Goal: Task Accomplishment & Management: Manage account settings

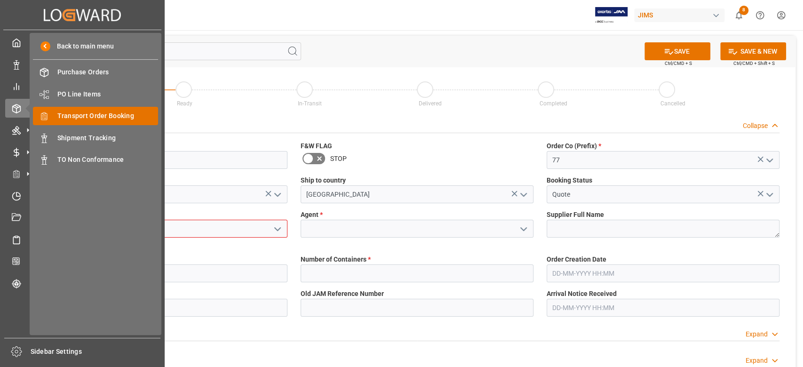
click at [110, 112] on span "Transport Order Booking" at bounding box center [107, 116] width 101 height 10
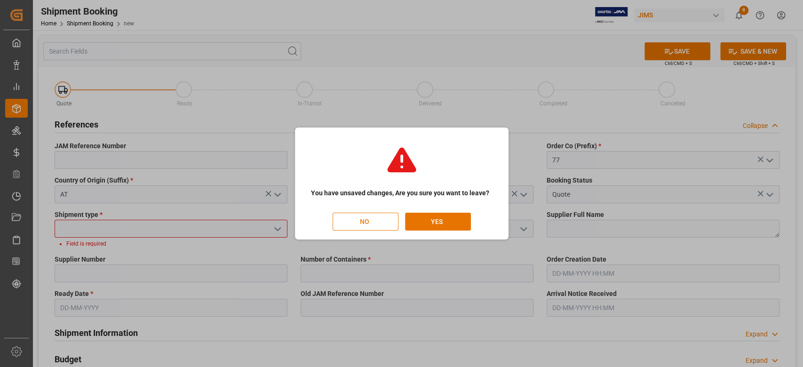
click at [365, 222] on button "NO" at bounding box center [366, 222] width 66 height 18
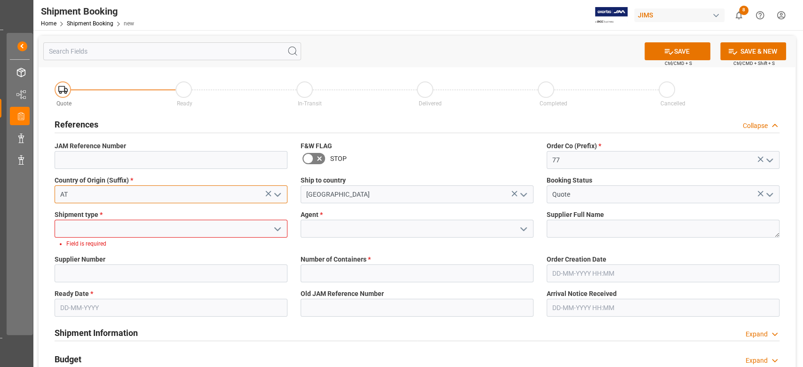
click at [128, 202] on input "AT" at bounding box center [171, 194] width 233 height 18
click at [181, 198] on input "AT" at bounding box center [171, 194] width 233 height 18
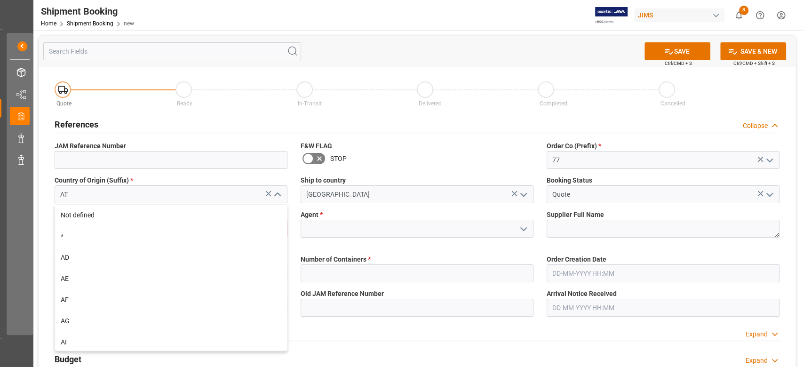
click at [259, 234] on div "Quote Ready In-Transit Delivered Completed Cancelled References Collapse JAM Re…" at bounding box center [417, 356] width 757 height 579
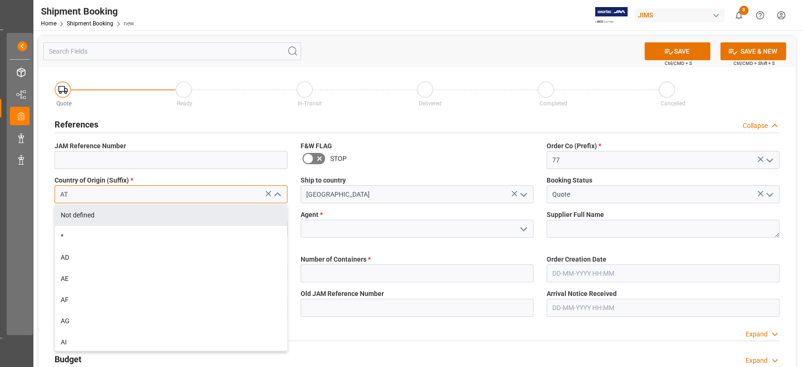
click at [236, 195] on input "AT" at bounding box center [171, 194] width 233 height 18
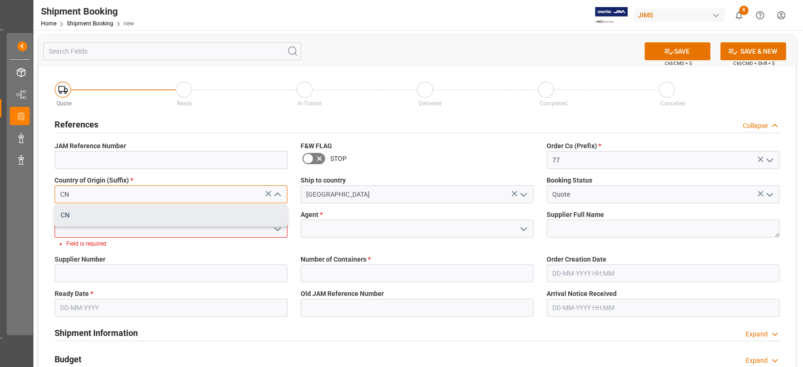
click at [216, 213] on div "CN" at bounding box center [171, 215] width 232 height 21
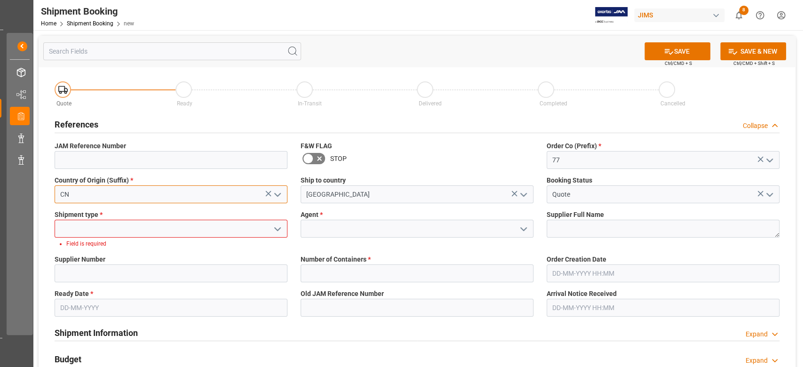
type input "CN"
click at [168, 228] on input at bounding box center [171, 229] width 233 height 18
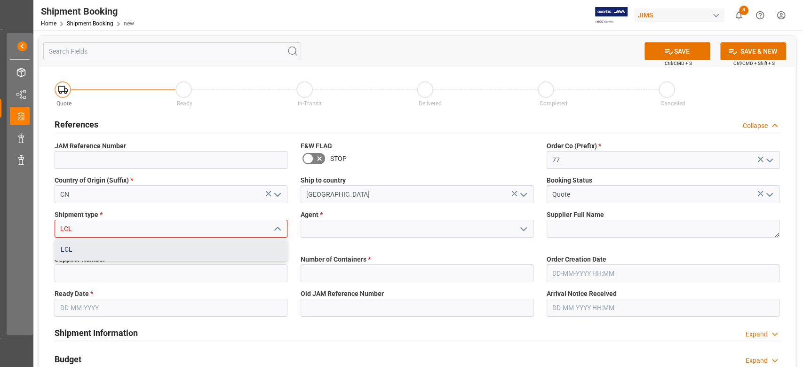
click at [157, 247] on div "LCL" at bounding box center [171, 249] width 232 height 21
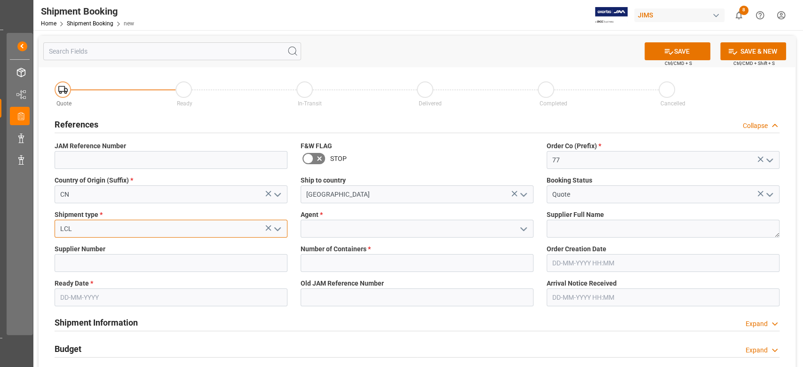
type input "LCL"
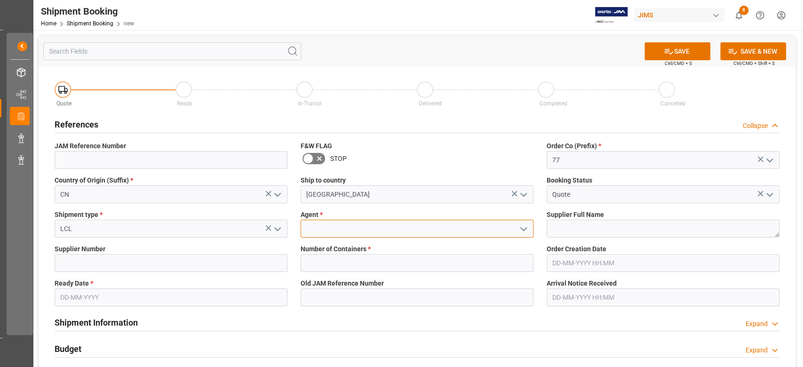
click at [320, 232] on input at bounding box center [417, 229] width 233 height 18
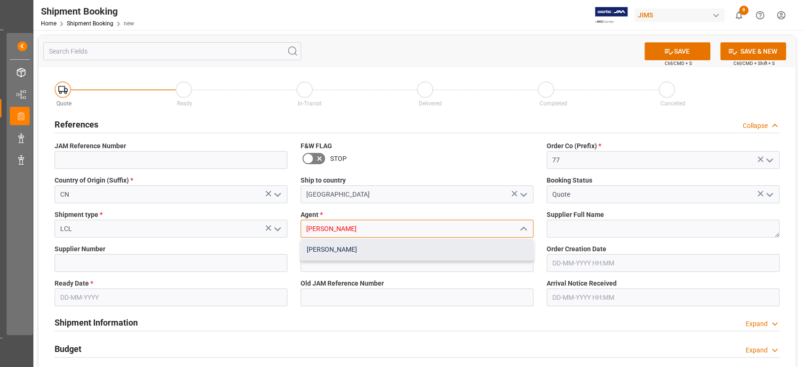
click at [337, 245] on div "[PERSON_NAME]" at bounding box center [417, 249] width 232 height 21
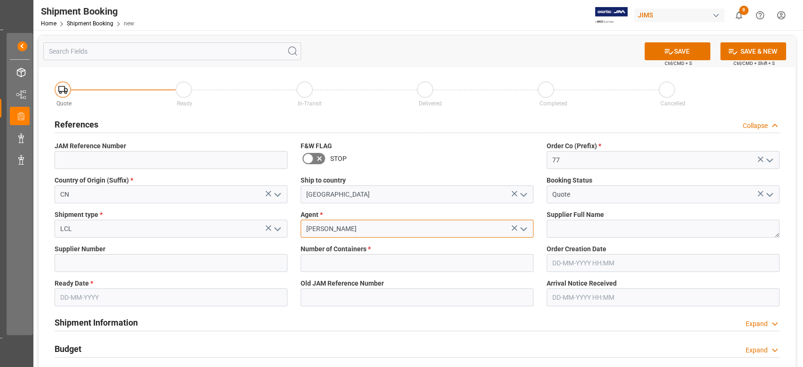
type input "[PERSON_NAME]"
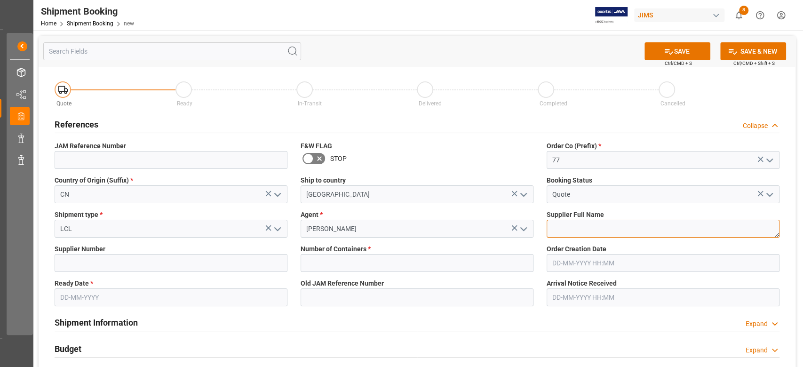
click at [574, 228] on textarea at bounding box center [663, 229] width 233 height 18
click at [589, 228] on textarea at bounding box center [663, 229] width 233 height 18
paste textarea "Kali Audio (CN)"
type textarea "Kali Audio (CN)"
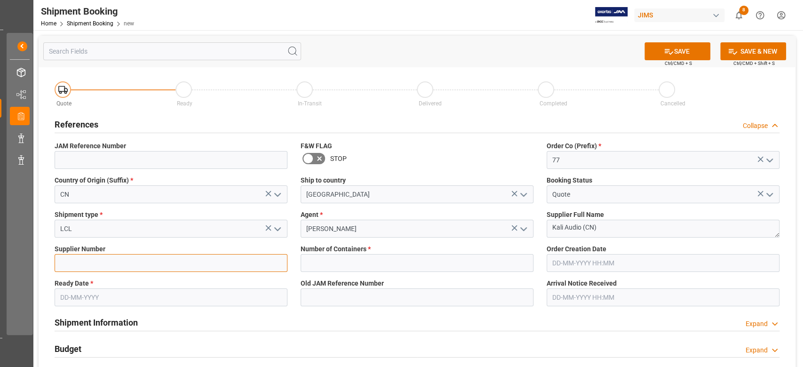
click at [127, 266] on input at bounding box center [171, 263] width 233 height 18
paste input "711928"
type input "711928"
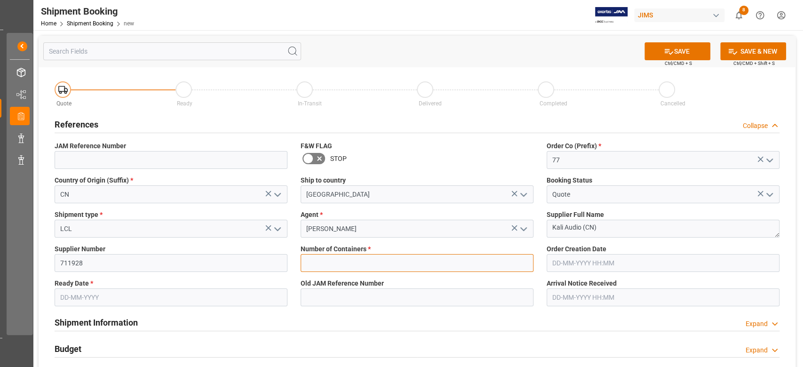
click at [343, 265] on input "text" at bounding box center [417, 263] width 233 height 18
type input "0"
click at [100, 298] on input "text" at bounding box center [171, 297] width 233 height 18
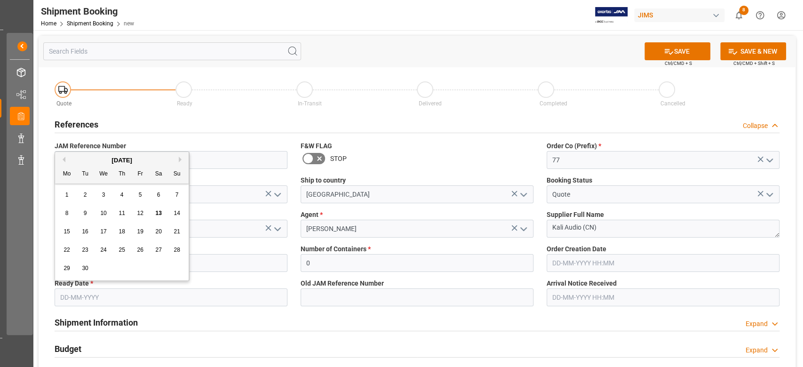
click at [232, 295] on input "text" at bounding box center [171, 297] width 233 height 18
type input "20-09-2025"
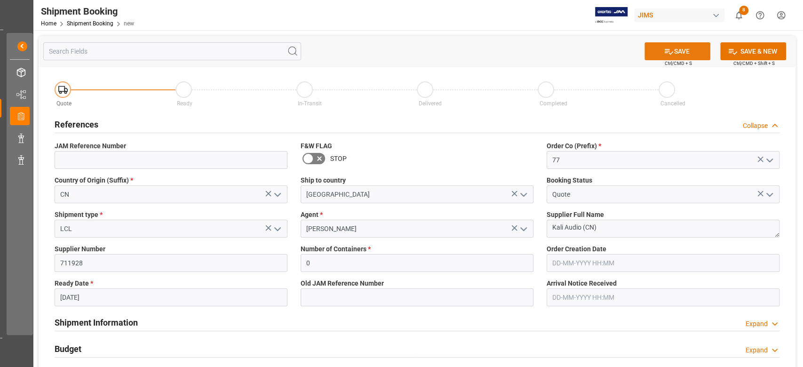
click at [666, 52] on icon at bounding box center [669, 52] width 8 height 6
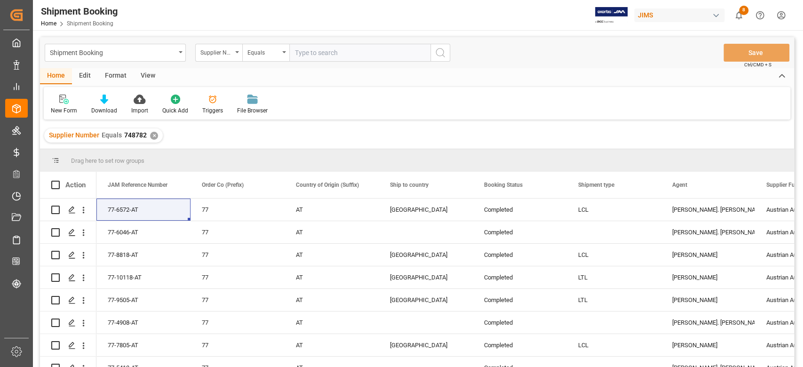
click at [328, 52] on input "text" at bounding box center [359, 53] width 141 height 18
paste input "711928"
type input "711928"
click at [154, 135] on div "✕" at bounding box center [154, 136] width 8 height 8
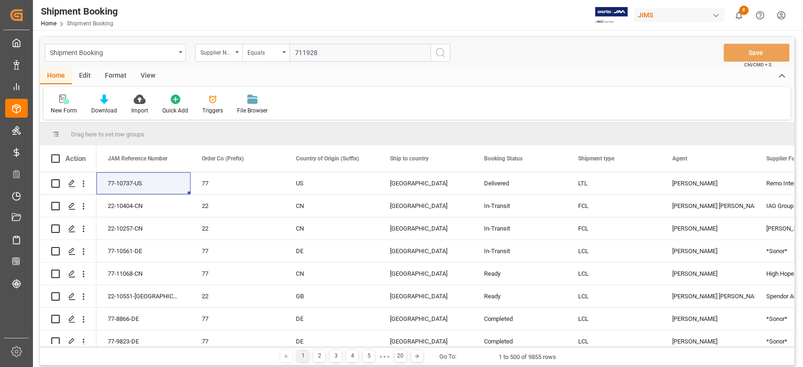
click at [331, 51] on input "711928" at bounding box center [359, 53] width 141 height 18
click at [433, 51] on button "search button" at bounding box center [441, 53] width 20 height 18
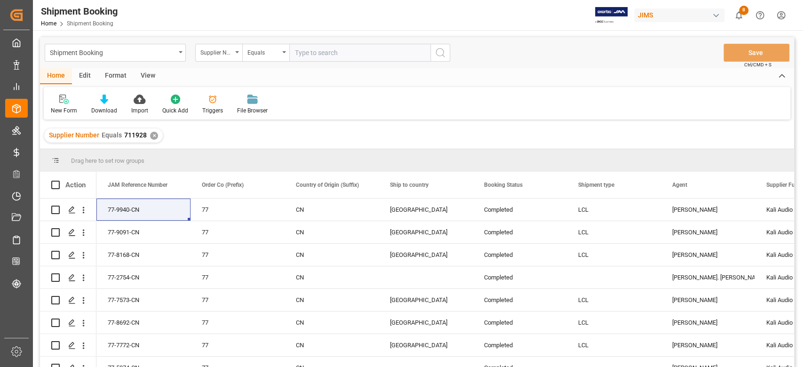
click at [152, 132] on div "✕" at bounding box center [154, 136] width 8 height 8
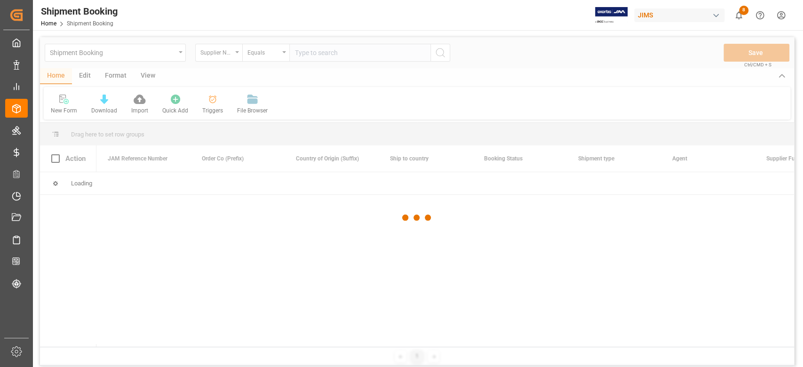
click at [377, 53] on div at bounding box center [417, 217] width 754 height 361
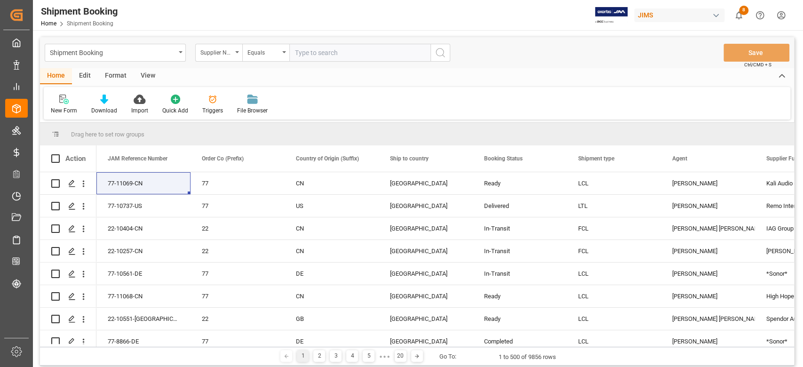
click at [375, 54] on input "text" at bounding box center [359, 53] width 141 height 18
paste input "399748"
type input "399748"
click at [446, 52] on icon "search button" at bounding box center [440, 52] width 11 height 11
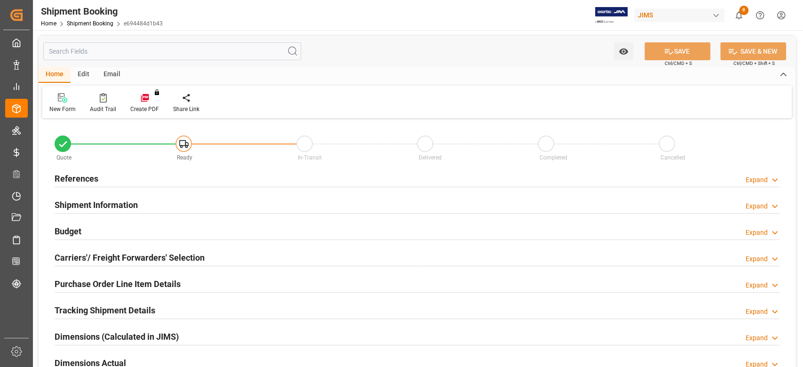
type input "0"
type input "20-09-2025"
click at [79, 175] on h2 "References" at bounding box center [77, 178] width 44 height 13
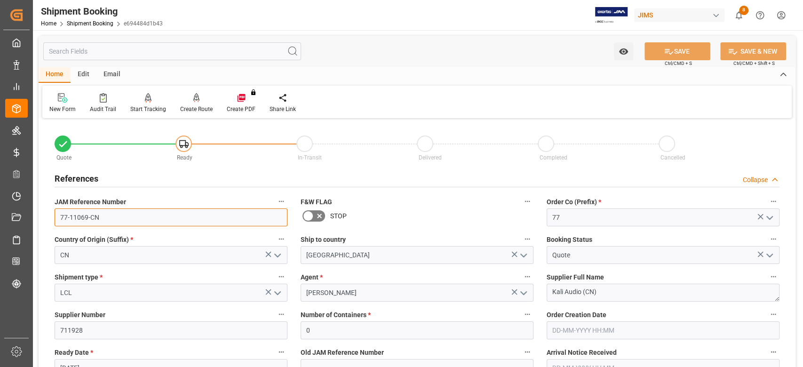
click at [129, 213] on input "77-11069-CN" at bounding box center [171, 217] width 233 height 18
click at [124, 213] on input "77-11069-CN" at bounding box center [171, 217] width 233 height 18
click at [120, 217] on input "77-11069-CN" at bounding box center [171, 217] width 233 height 18
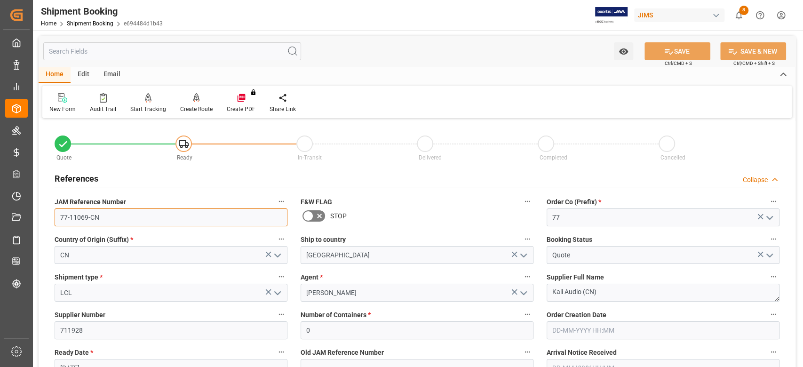
click at [120, 217] on input "77-11069-CN" at bounding box center [171, 217] width 233 height 18
click at [128, 220] on input "77-11069-CN" at bounding box center [171, 217] width 233 height 18
drag, startPoint x: 120, startPoint y: 219, endPoint x: 38, endPoint y: 218, distance: 82.4
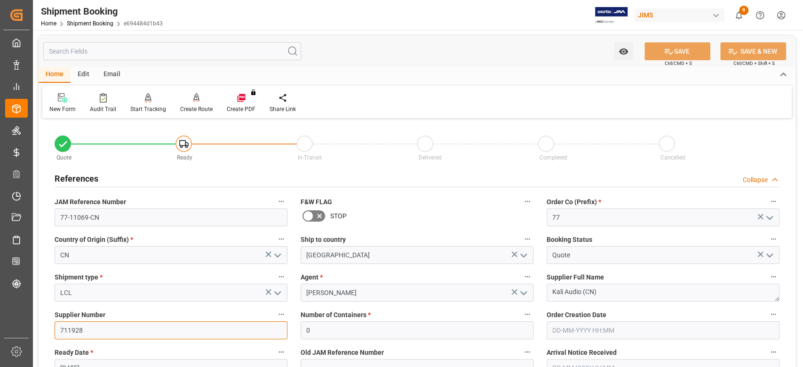
click at [155, 332] on input "711928" at bounding box center [171, 330] width 233 height 18
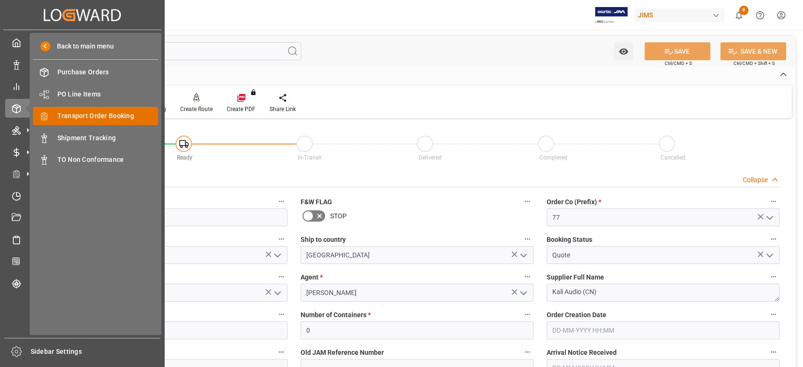
click at [112, 113] on span "Transport Order Booking" at bounding box center [107, 116] width 101 height 10
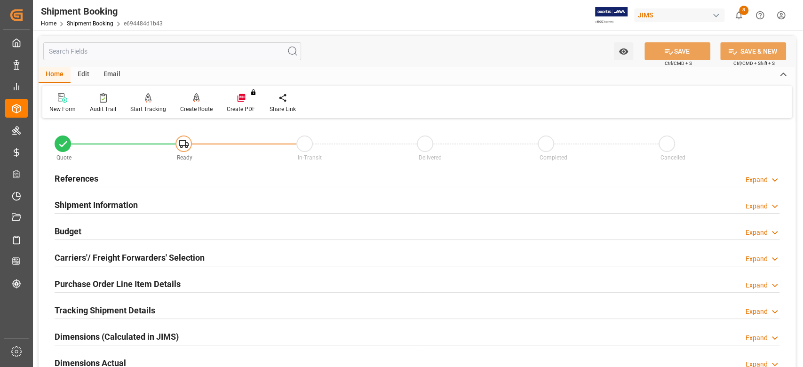
scroll to position [63, 0]
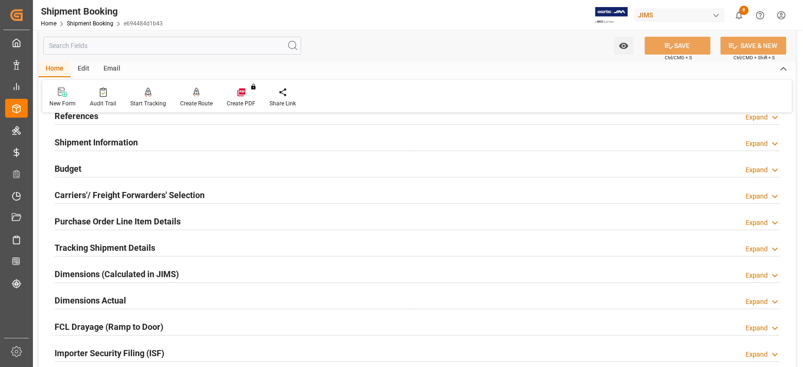
click at [90, 221] on h2 "Purchase Order Line Item Details" at bounding box center [118, 221] width 126 height 13
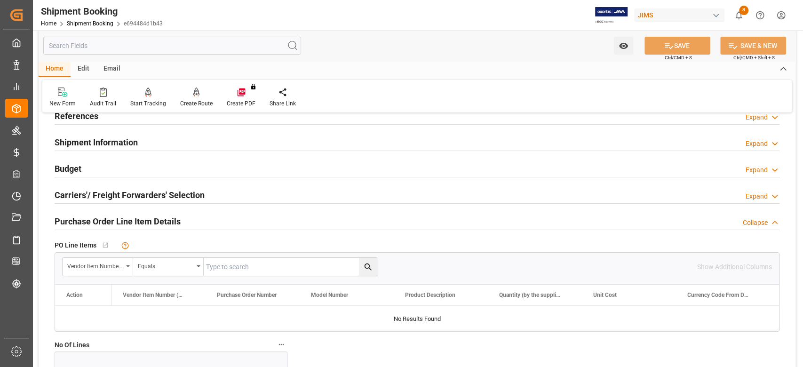
click at [90, 221] on h2 "Purchase Order Line Item Details" at bounding box center [118, 221] width 126 height 13
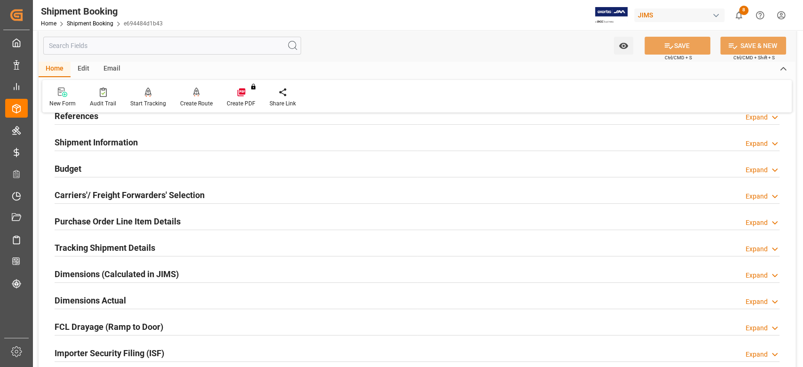
click at [92, 242] on h2 "Tracking Shipment Details" at bounding box center [105, 247] width 101 height 13
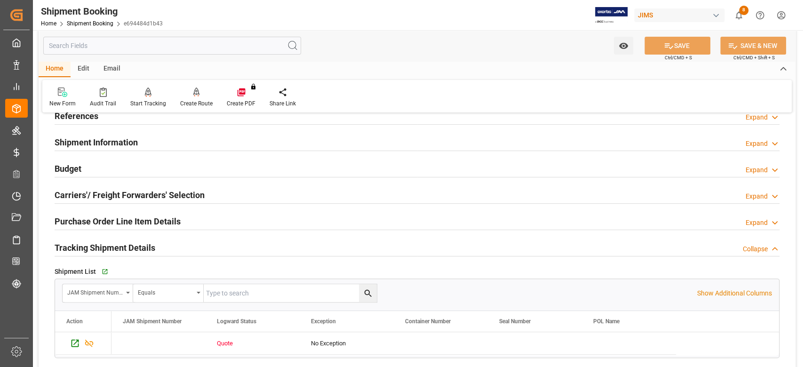
click at [98, 243] on h2 "Tracking Shipment Details" at bounding box center [105, 247] width 101 height 13
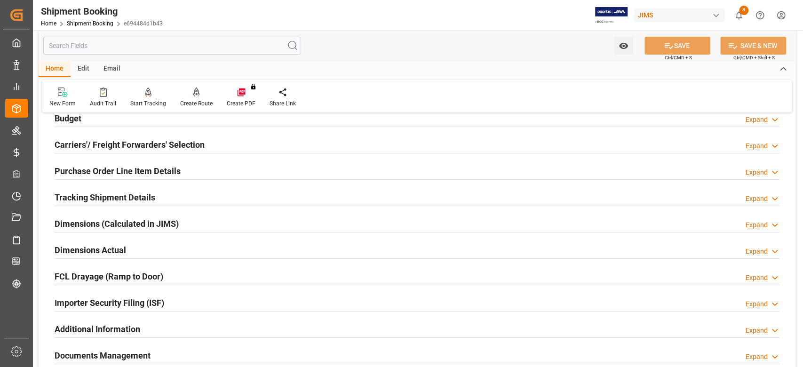
scroll to position [0, 0]
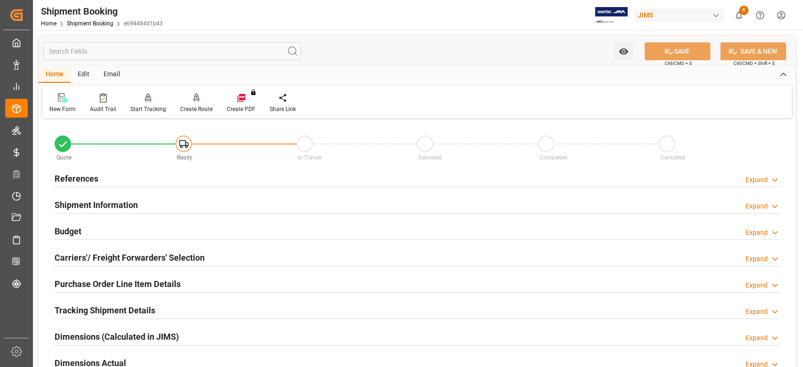
drag, startPoint x: 113, startPoint y: 253, endPoint x: 120, endPoint y: 256, distance: 7.4
click at [113, 254] on h2 "Carriers'/ Freight Forwarders' Selection" at bounding box center [130, 257] width 150 height 13
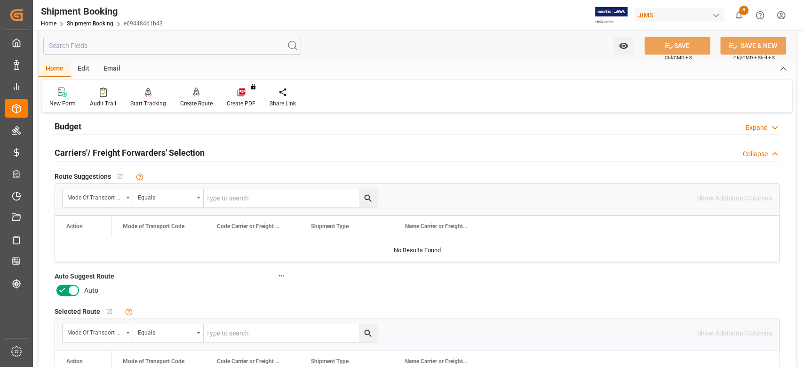
scroll to position [188, 0]
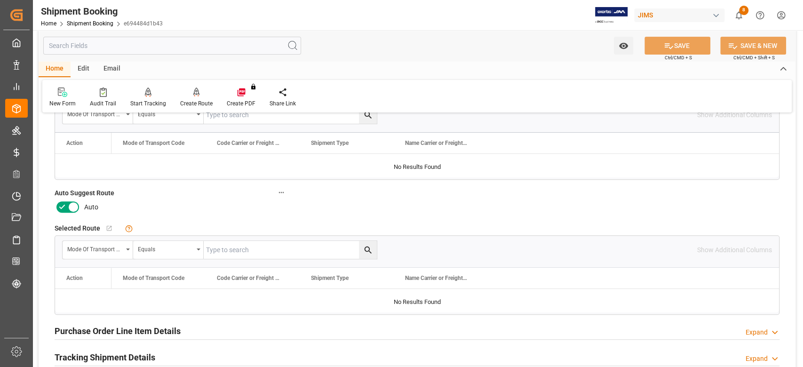
click at [77, 211] on icon at bounding box center [73, 206] width 11 height 11
click at [0, 0] on input "checkbox" at bounding box center [0, 0] width 0 height 0
click at [675, 48] on button "SAVE" at bounding box center [678, 46] width 66 height 18
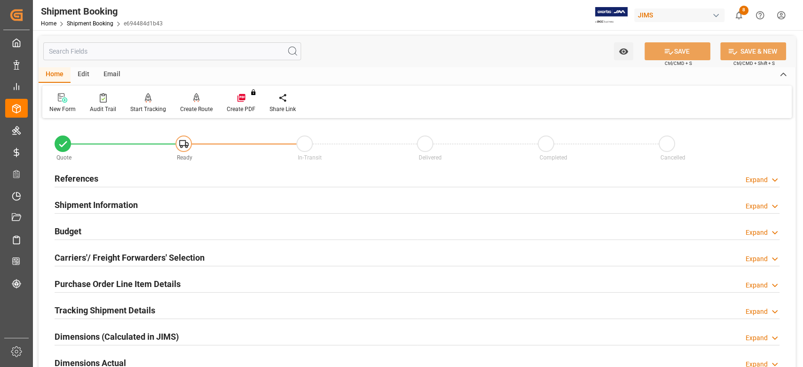
scroll to position [0, 0]
click at [192, 109] on div "Create Route" at bounding box center [196, 109] width 32 height 8
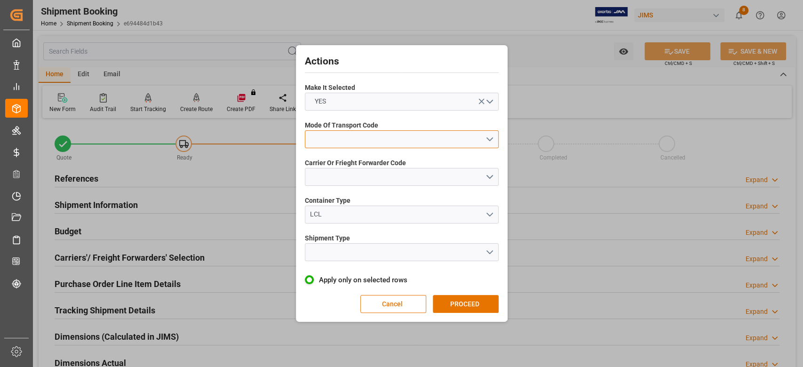
click at [361, 140] on button "open menu" at bounding box center [402, 139] width 194 height 18
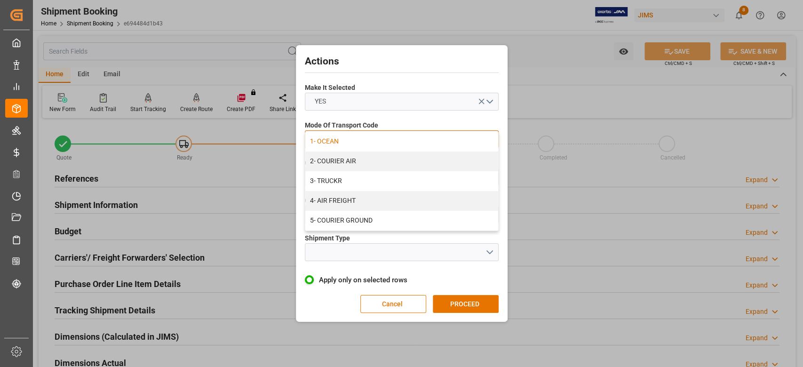
click at [361, 140] on div "1- OCEAN" at bounding box center [401, 142] width 193 height 20
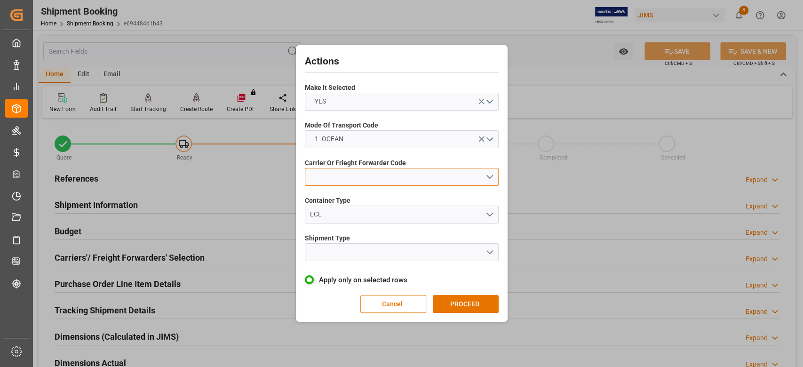
click at [360, 177] on button "open menu" at bounding box center [402, 177] width 194 height 18
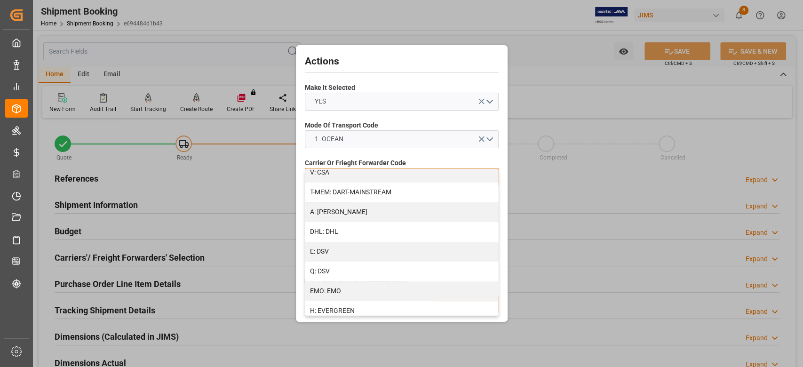
scroll to position [125, 0]
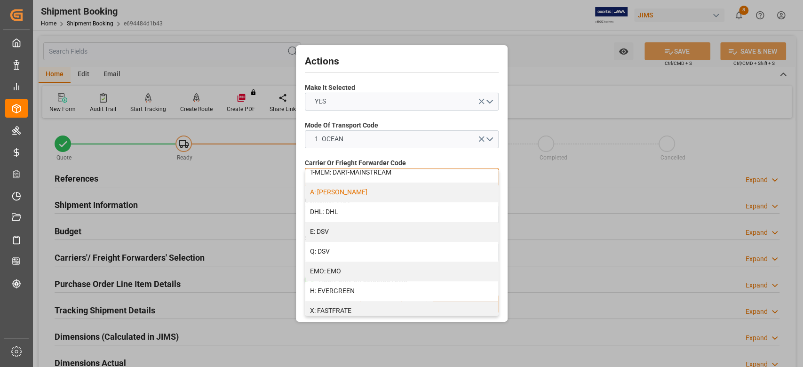
click at [345, 194] on div "A: DELMAR" at bounding box center [401, 193] width 193 height 20
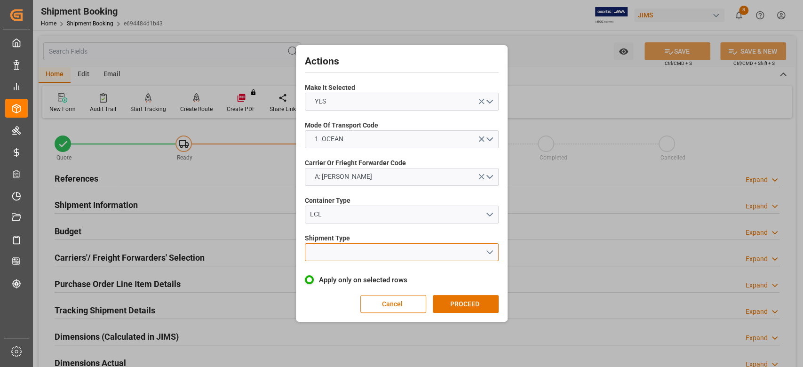
click at [360, 253] on button "open menu" at bounding box center [402, 252] width 194 height 18
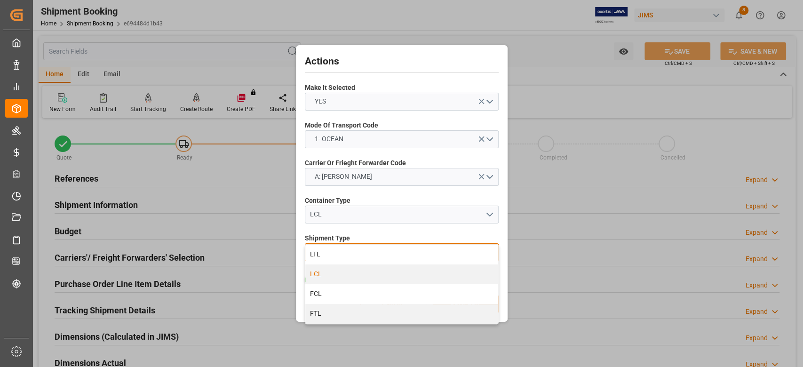
click at [351, 273] on div "LCL" at bounding box center [401, 274] width 193 height 20
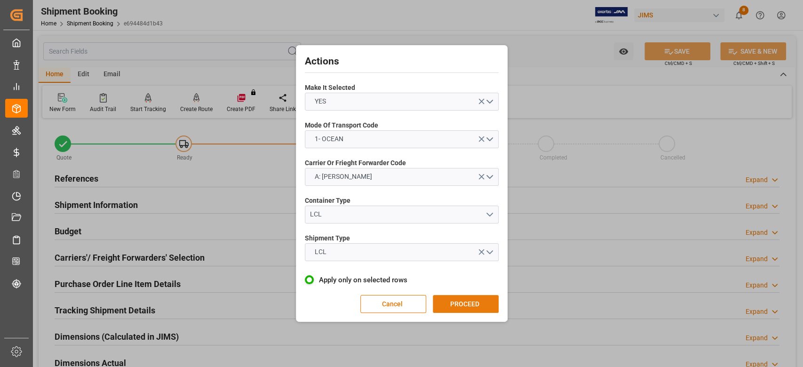
click at [451, 304] on button "PROCEED" at bounding box center [466, 304] width 66 height 18
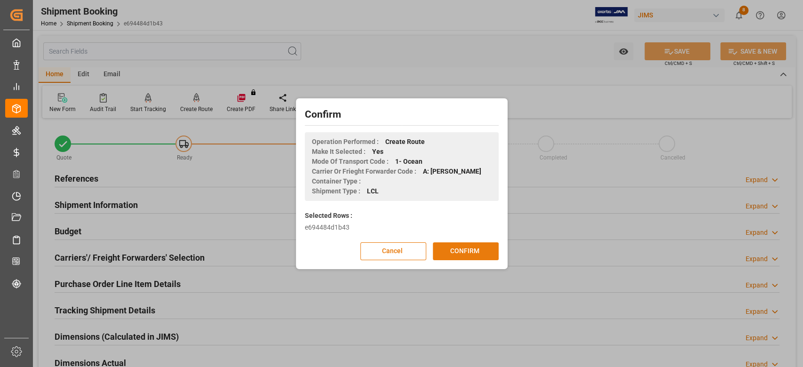
click at [464, 254] on button "CONFIRM" at bounding box center [466, 251] width 66 height 18
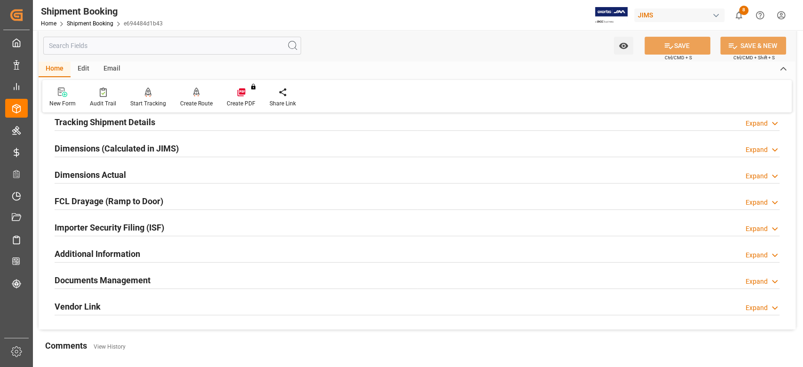
scroll to position [125, 0]
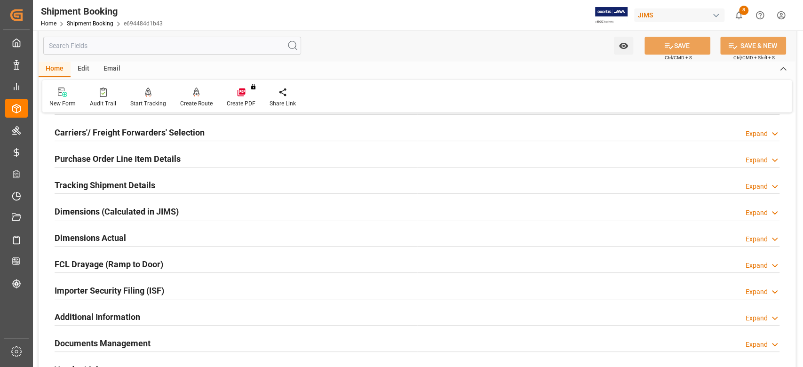
click at [124, 186] on h2 "Tracking Shipment Details" at bounding box center [105, 185] width 101 height 13
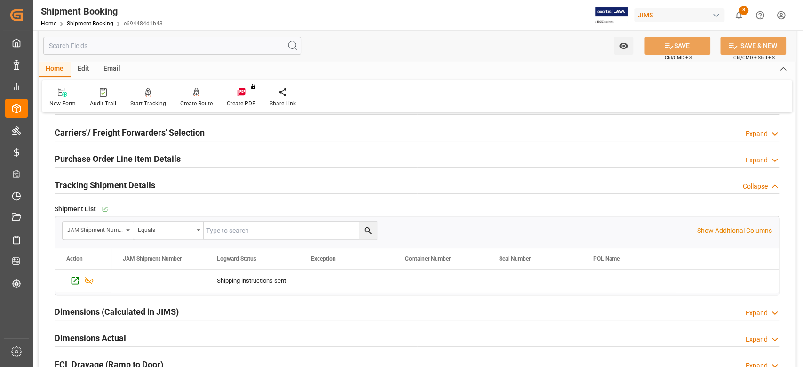
click at [124, 186] on h2 "Tracking Shipment Details" at bounding box center [105, 185] width 101 height 13
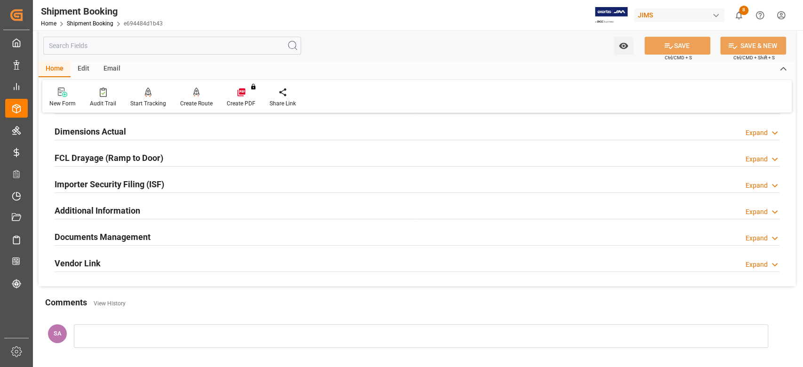
scroll to position [251, 0]
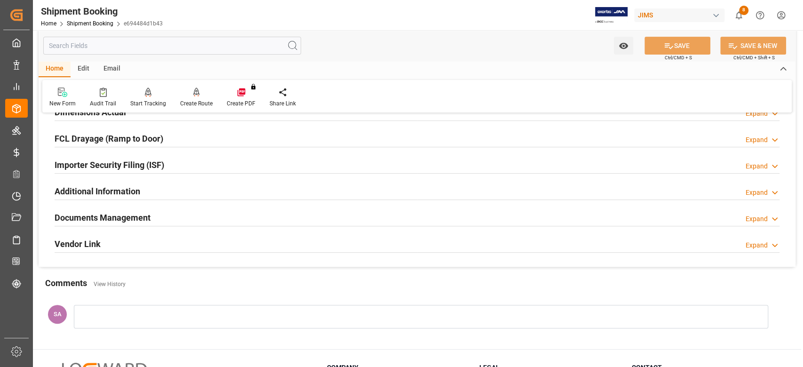
click at [112, 220] on h2 "Documents Management" at bounding box center [103, 217] width 96 height 13
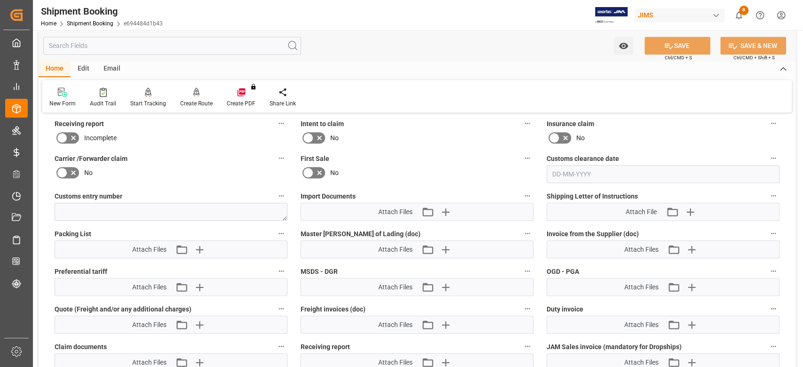
scroll to position [439, 0]
click at [687, 210] on icon "button" at bounding box center [689, 210] width 15 height 15
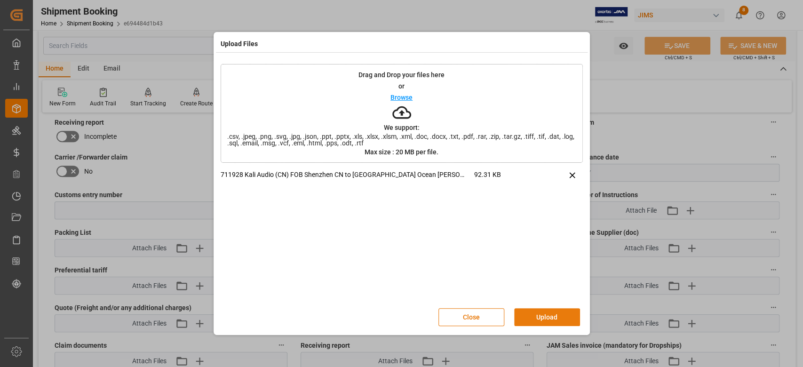
click at [557, 322] on button "Upload" at bounding box center [547, 317] width 66 height 18
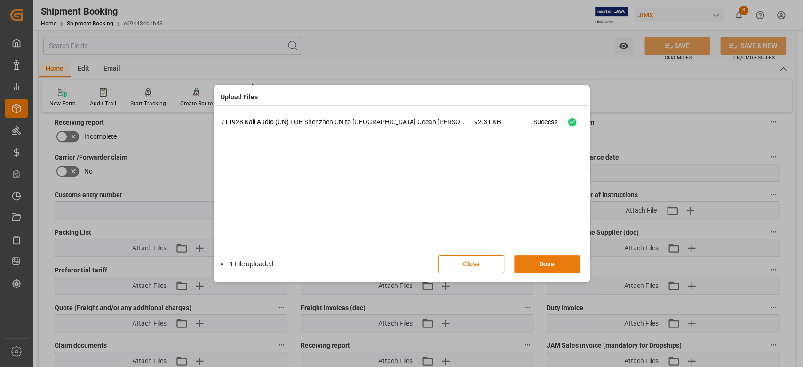
click at [556, 262] on button "Done" at bounding box center [547, 265] width 66 height 18
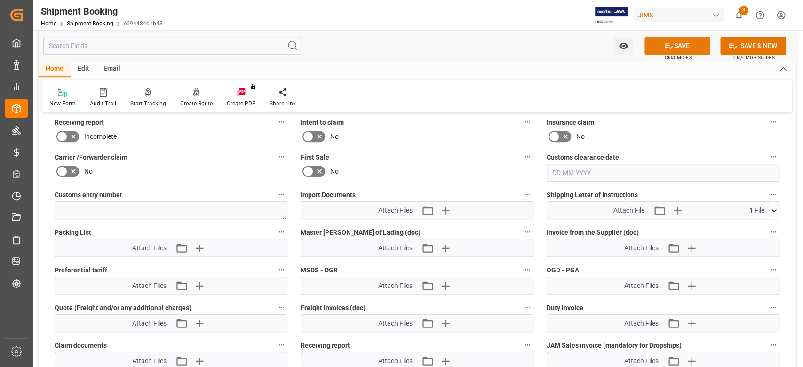
click at [694, 43] on button "SAVE" at bounding box center [678, 46] width 66 height 18
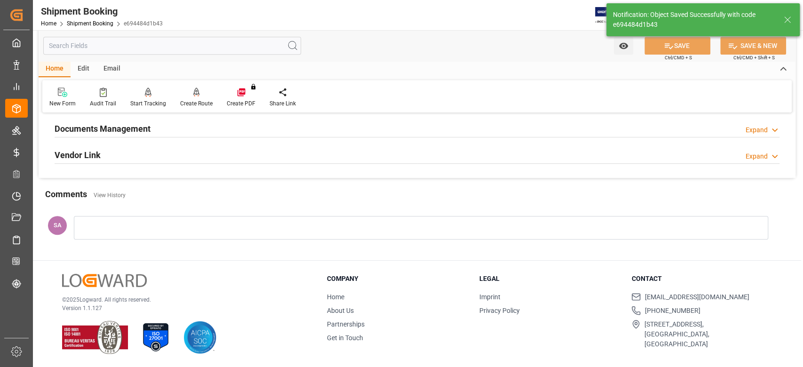
scroll to position [339, 0]
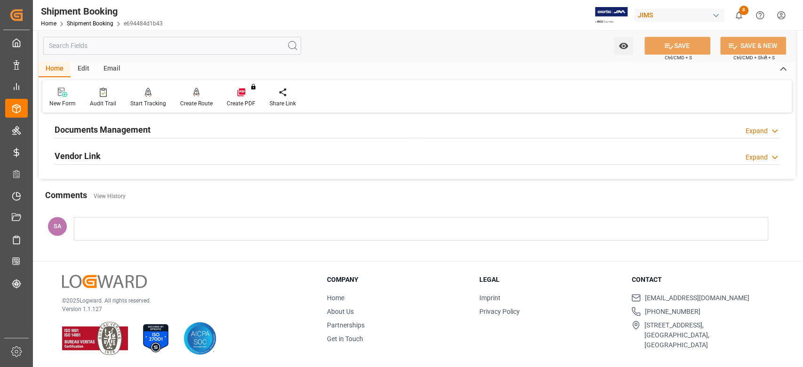
click at [120, 130] on h2 "Documents Management" at bounding box center [103, 129] width 96 height 13
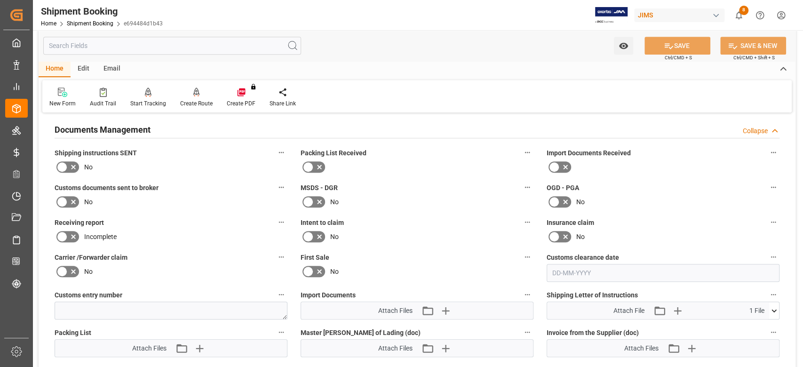
scroll to position [439, 0]
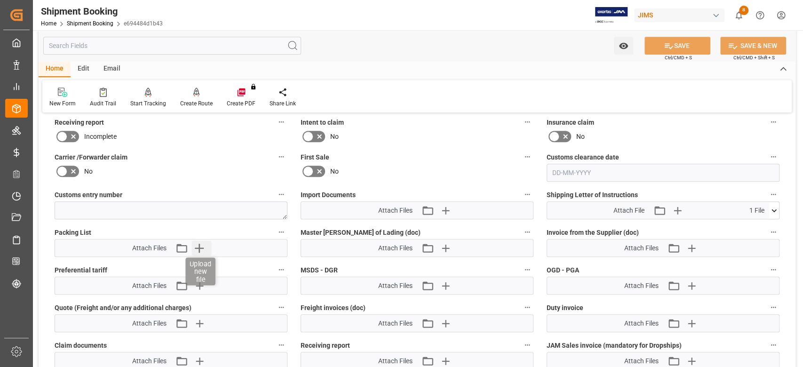
click at [200, 248] on icon "button" at bounding box center [199, 248] width 9 height 9
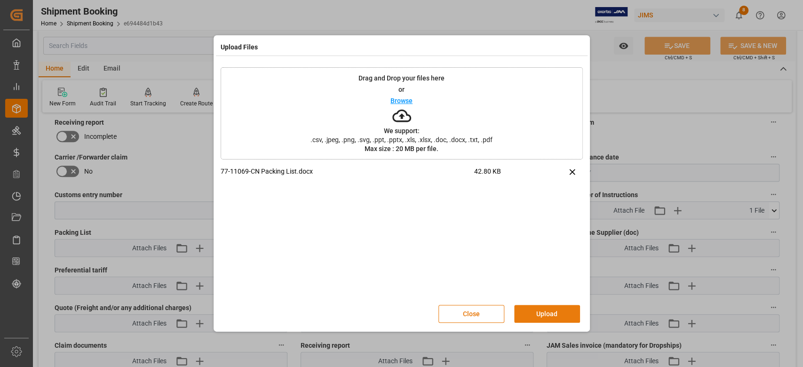
click at [551, 308] on button "Upload" at bounding box center [547, 314] width 66 height 18
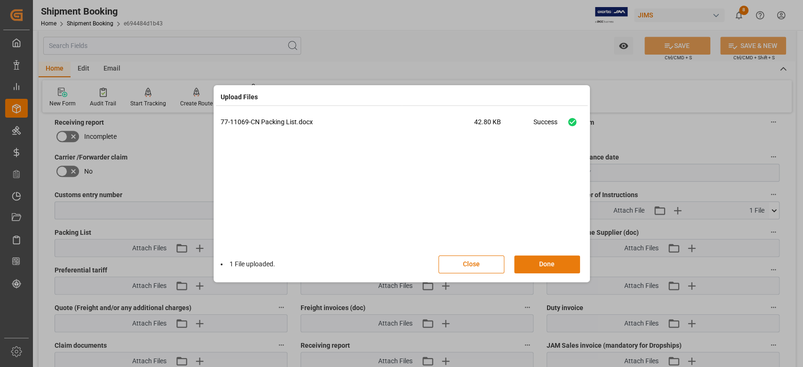
click at [561, 266] on button "Done" at bounding box center [547, 265] width 66 height 18
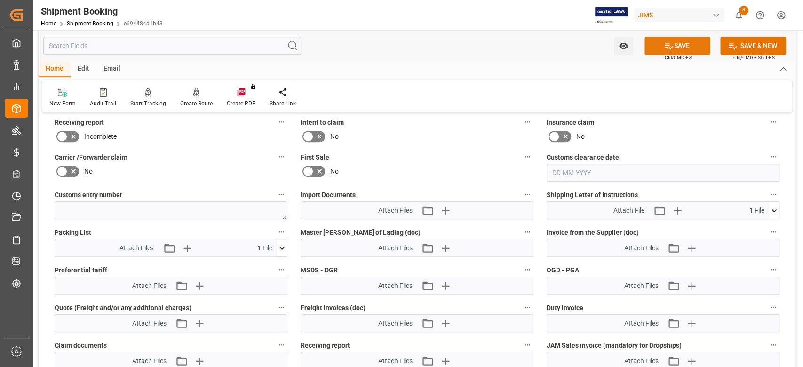
click at [666, 46] on icon at bounding box center [669, 46] width 10 height 10
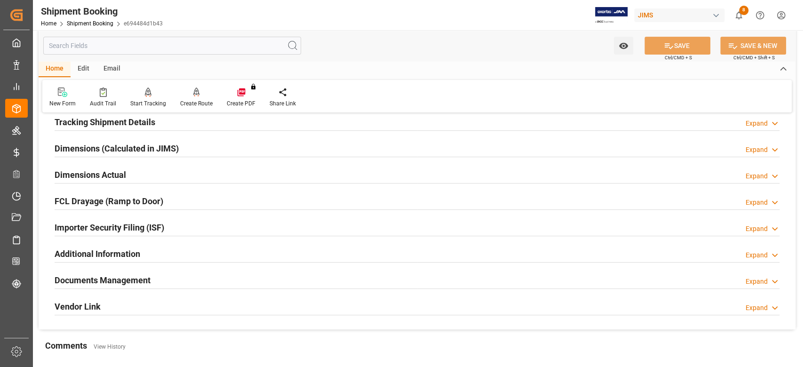
scroll to position [251, 0]
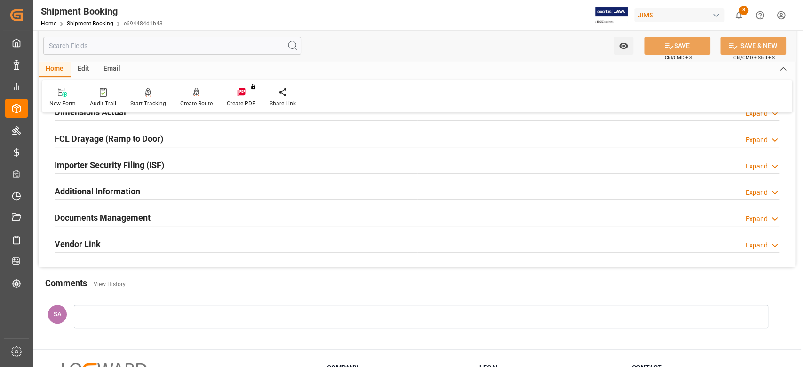
click at [115, 218] on h2 "Documents Management" at bounding box center [103, 217] width 96 height 13
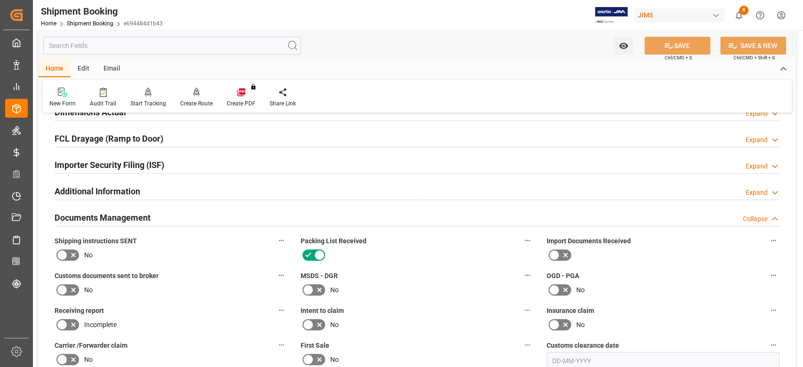
click at [65, 252] on icon at bounding box center [61, 254] width 11 height 11
click at [0, 0] on input "checkbox" at bounding box center [0, 0] width 0 height 0
click at [660, 47] on button "SAVE" at bounding box center [678, 46] width 66 height 18
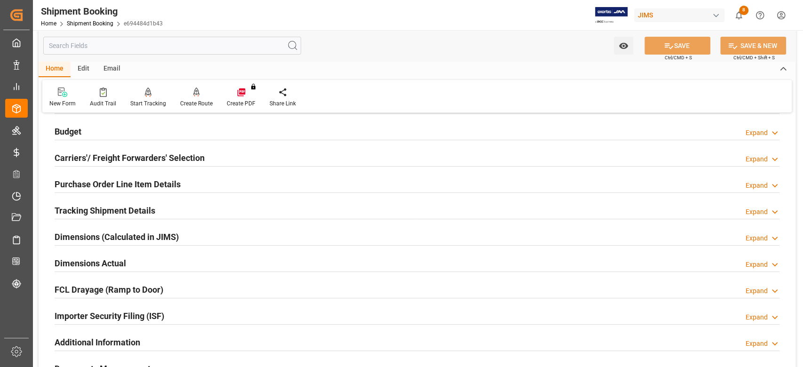
scroll to position [0, 0]
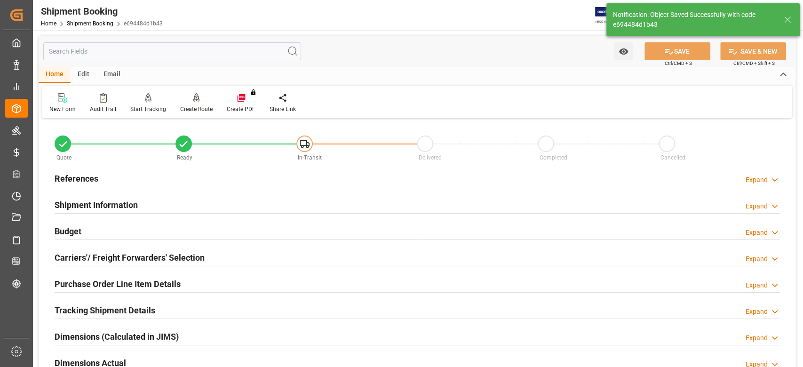
click at [115, 75] on div "Email" at bounding box center [111, 75] width 31 height 16
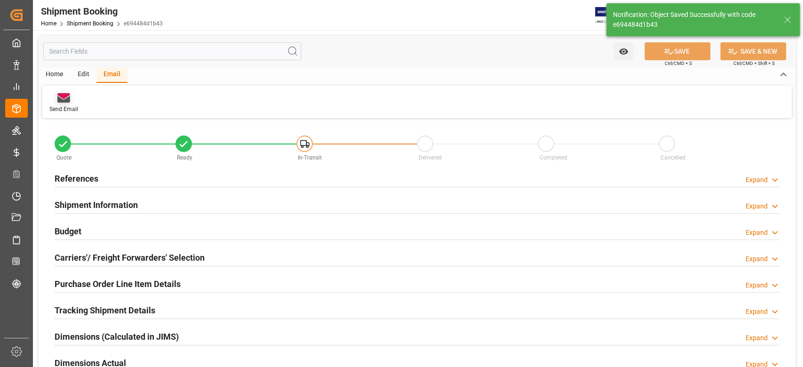
click at [61, 108] on div "Send Email" at bounding box center [63, 109] width 29 height 8
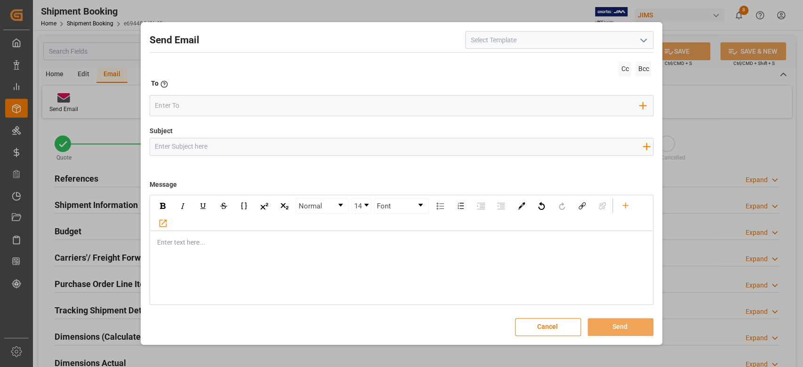
click at [512, 47] on input at bounding box center [559, 40] width 188 height 18
click at [642, 37] on icon "open menu" at bounding box center [643, 40] width 11 height 11
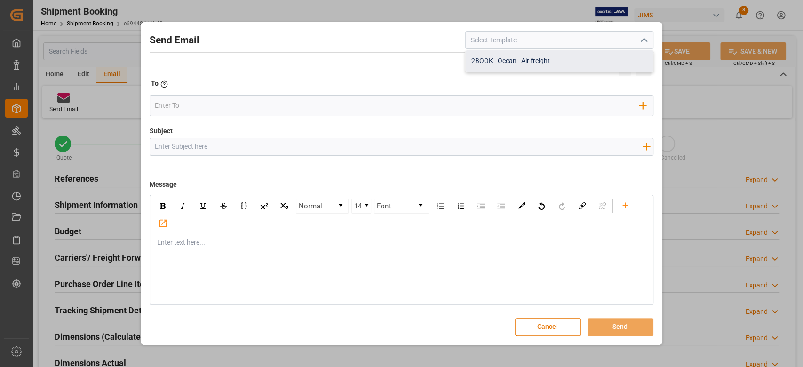
click at [543, 63] on div "2BOOK - Ocean - Air freight" at bounding box center [559, 60] width 187 height 21
type input "2BOOK - Ocean - Air freight"
type input "2BOOK {{jamReferenceNumber}} {{supplierFullName}} Ship from: {{country}} Ship t…"
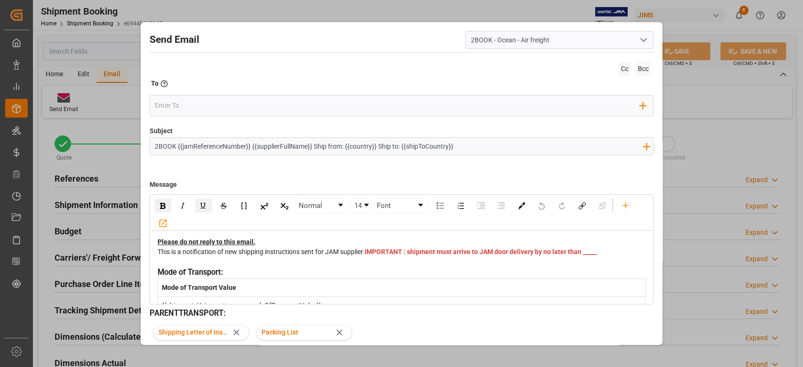
click at [384, 256] on span "IMPORTANT : shipment must arrive to JAM door delivery by no later than _____" at bounding box center [481, 252] width 232 height 8
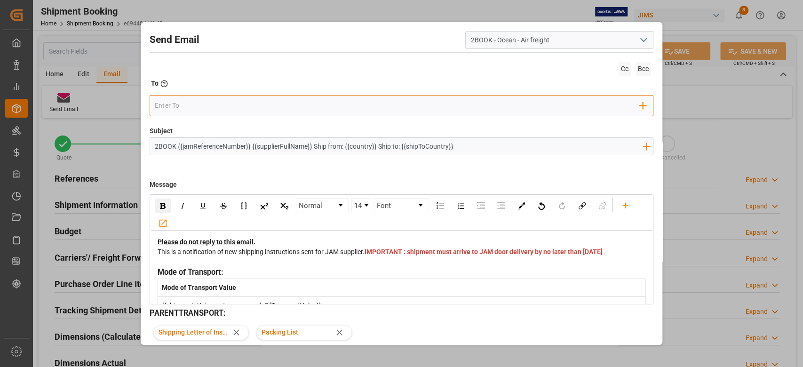
click at [179, 107] on input "email" at bounding box center [397, 105] width 485 height 14
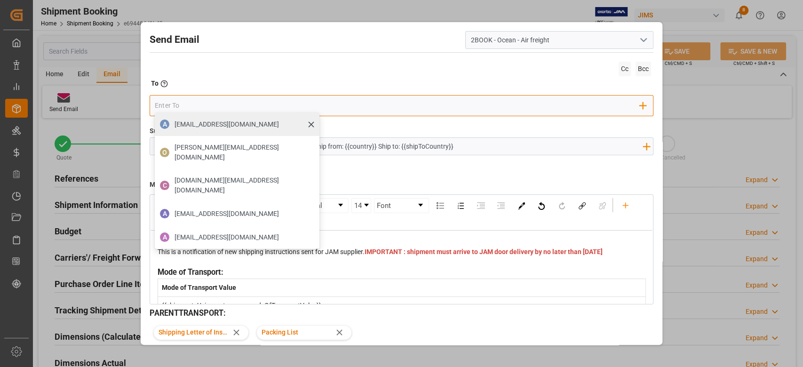
type input "boisvertbr@delmar.ca"
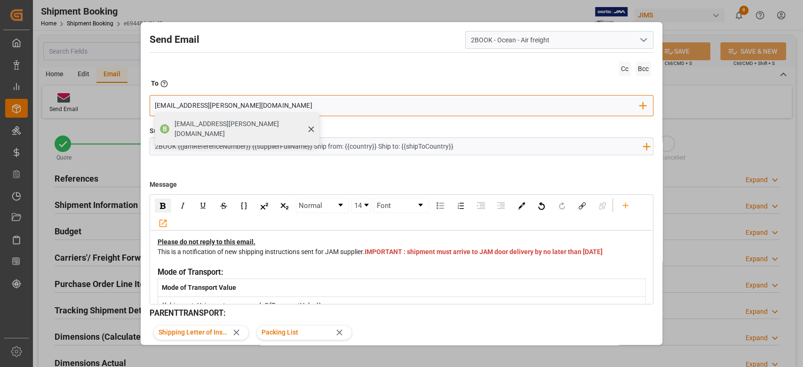
click at [219, 124] on span "boisvertbr@delmar.ca" at bounding box center [244, 129] width 138 height 20
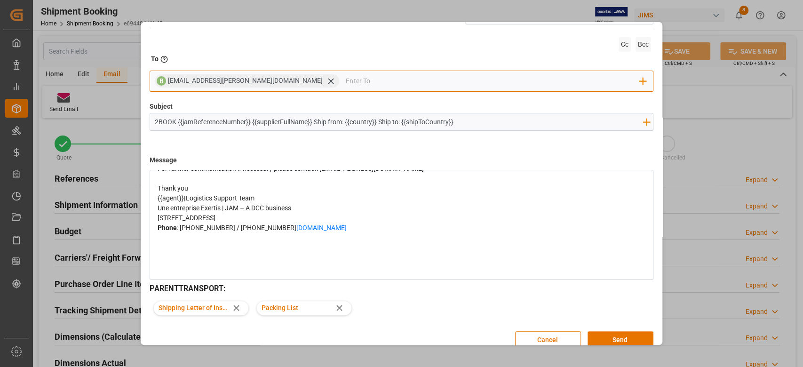
scroll to position [37, 0]
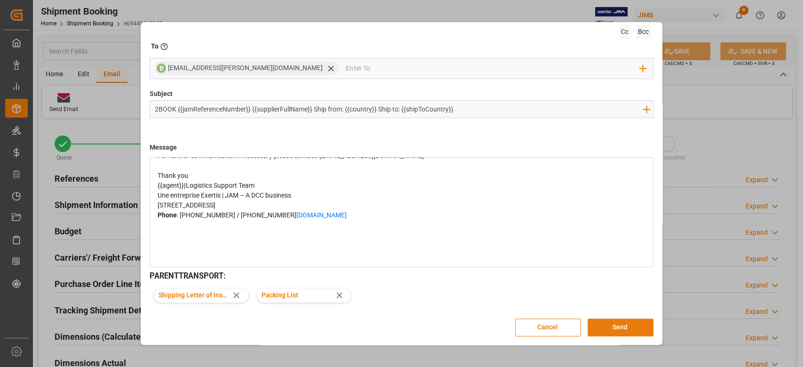
click at [613, 324] on button "Send" at bounding box center [621, 328] width 66 height 18
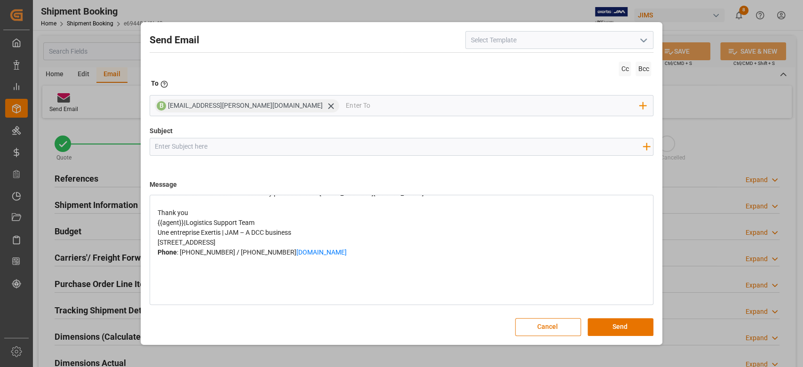
scroll to position [0, 0]
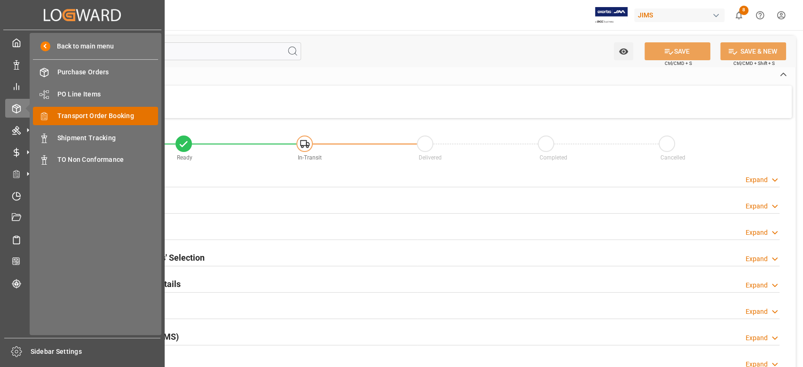
click at [123, 117] on span "Transport Order Booking" at bounding box center [107, 116] width 101 height 10
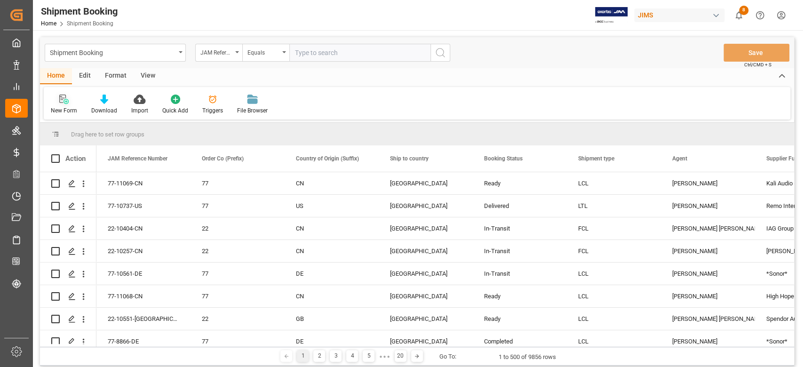
click at [66, 104] on icon at bounding box center [63, 99] width 9 height 9
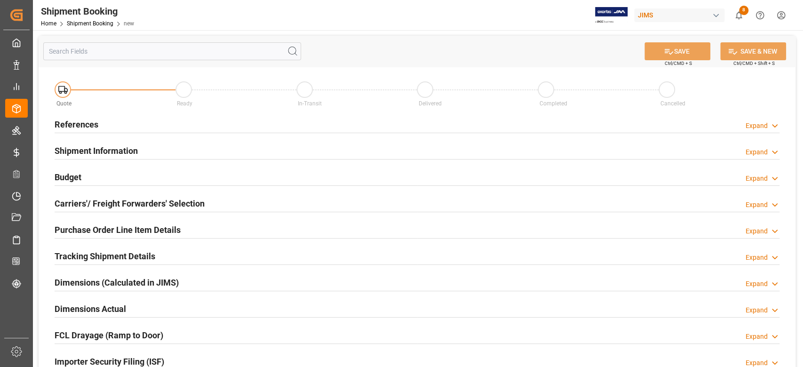
click at [102, 126] on div "References Expand" at bounding box center [417, 124] width 725 height 18
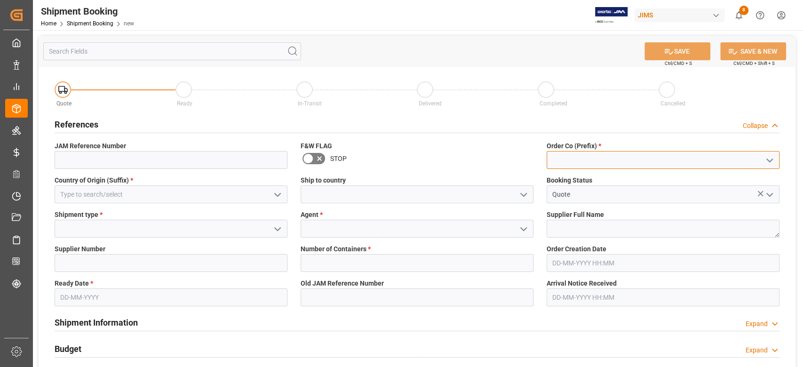
click at [558, 160] on input at bounding box center [663, 160] width 233 height 18
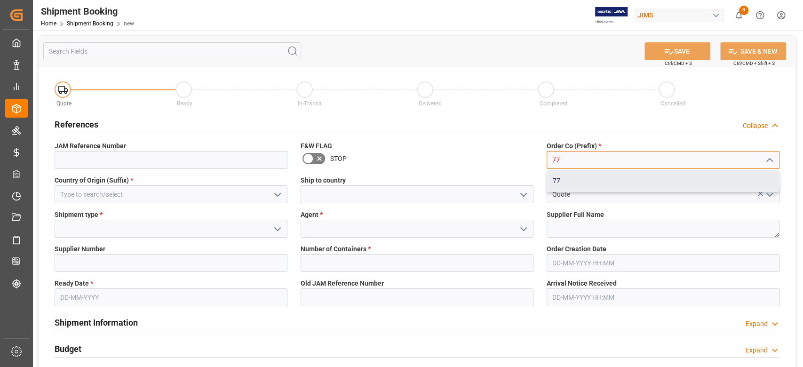
click at [563, 179] on div "77" at bounding box center [663, 180] width 232 height 21
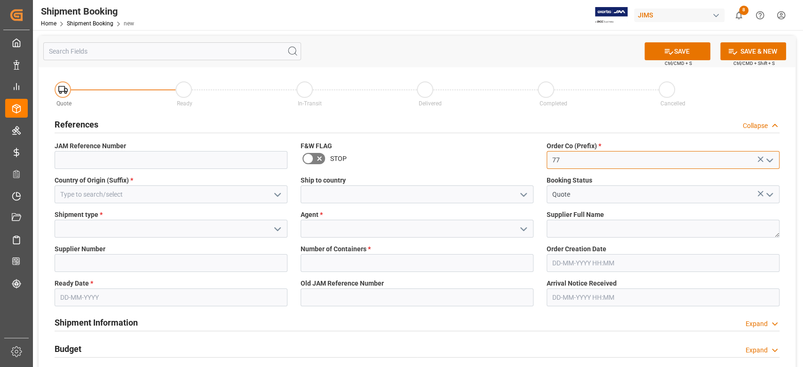
type input "77"
drag, startPoint x: 127, startPoint y: 184, endPoint x: 126, endPoint y: 191, distance: 6.7
click at [127, 185] on div "Country of Origin (Suffix) *" at bounding box center [171, 189] width 246 height 34
click at [126, 194] on input at bounding box center [171, 194] width 233 height 18
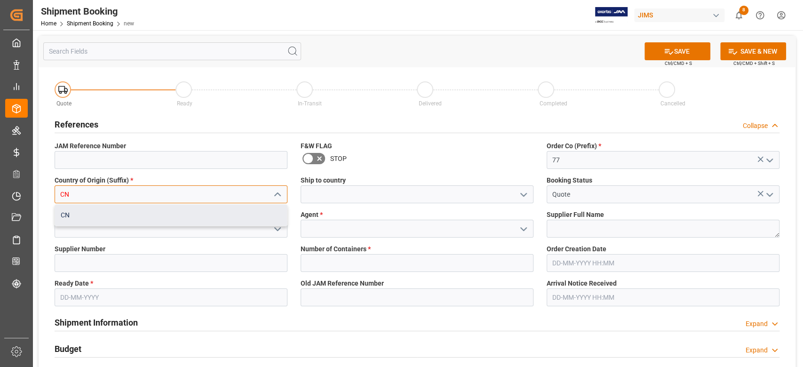
click at [139, 218] on div "CN" at bounding box center [171, 215] width 232 height 21
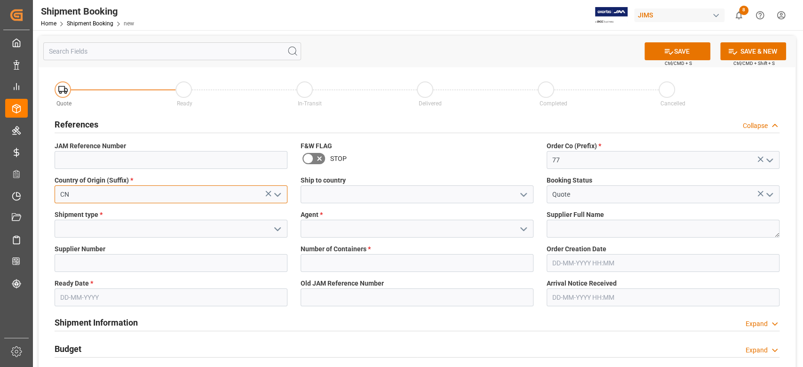
type input "CN"
click at [352, 198] on input at bounding box center [417, 194] width 233 height 18
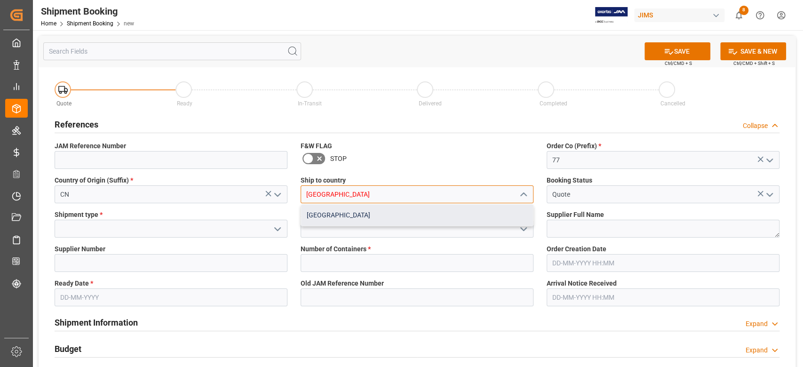
click at [354, 216] on div "[GEOGRAPHIC_DATA]" at bounding box center [417, 215] width 232 height 21
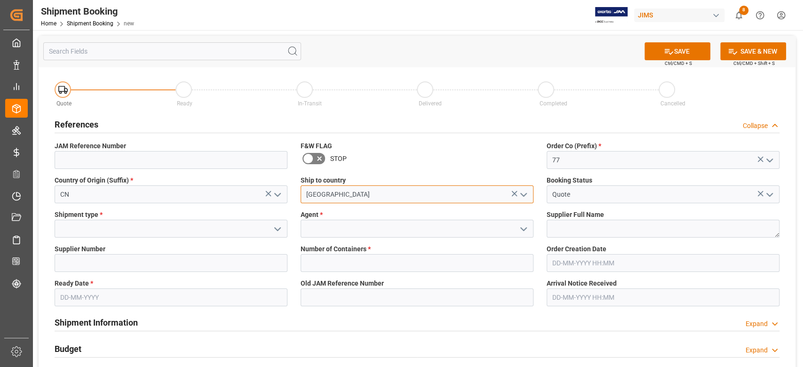
type input "[GEOGRAPHIC_DATA]"
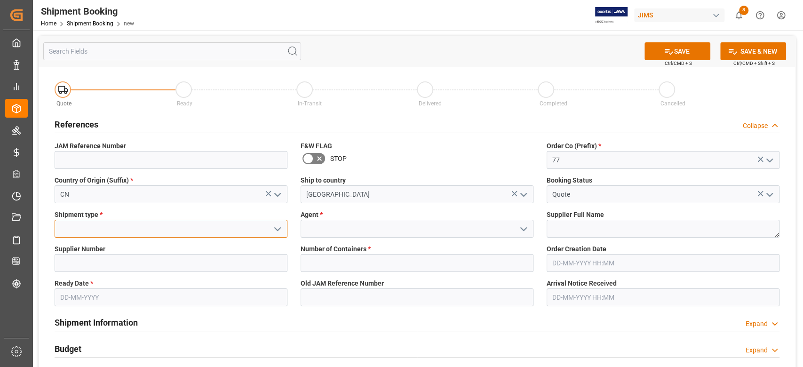
click at [184, 232] on input at bounding box center [171, 229] width 233 height 18
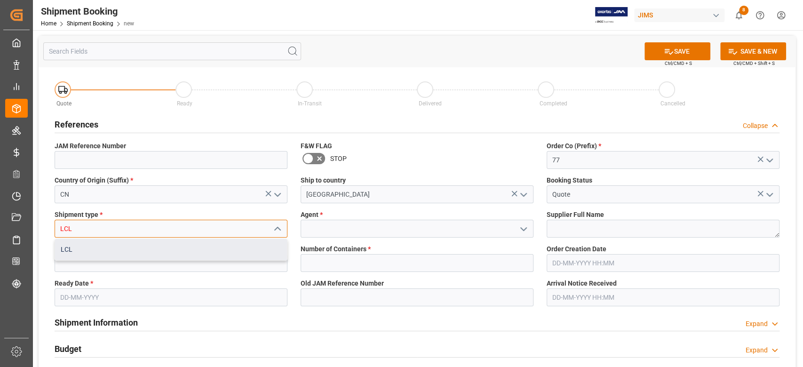
click at [174, 251] on div "LCL" at bounding box center [171, 249] width 232 height 21
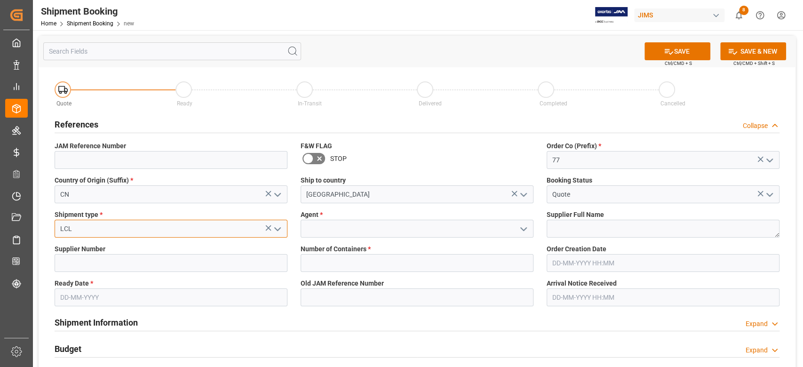
type input "LCL"
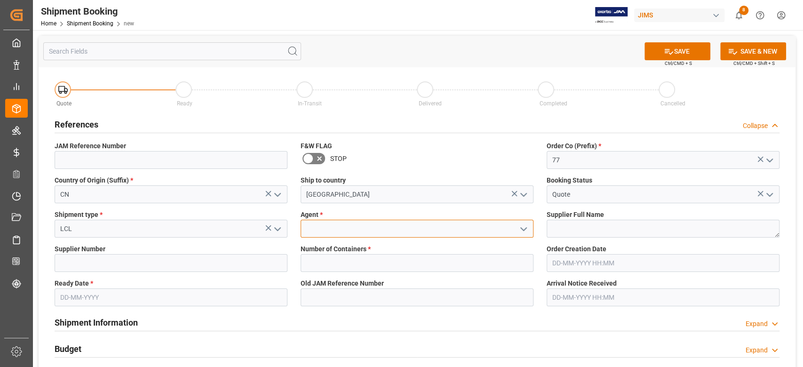
click at [346, 229] on input at bounding box center [417, 229] width 233 height 18
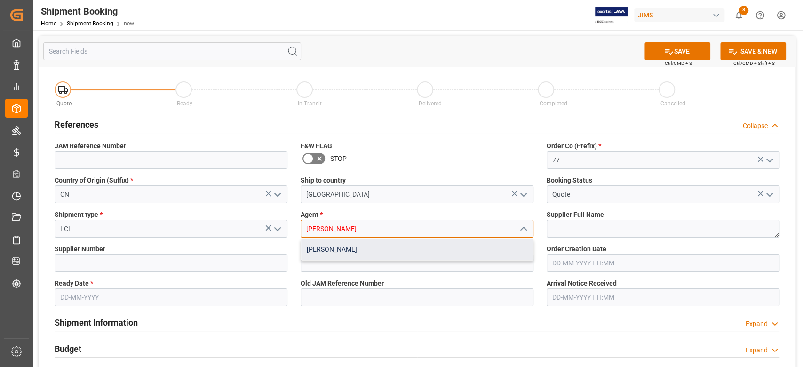
click at [351, 252] on div "[PERSON_NAME]" at bounding box center [417, 249] width 232 height 21
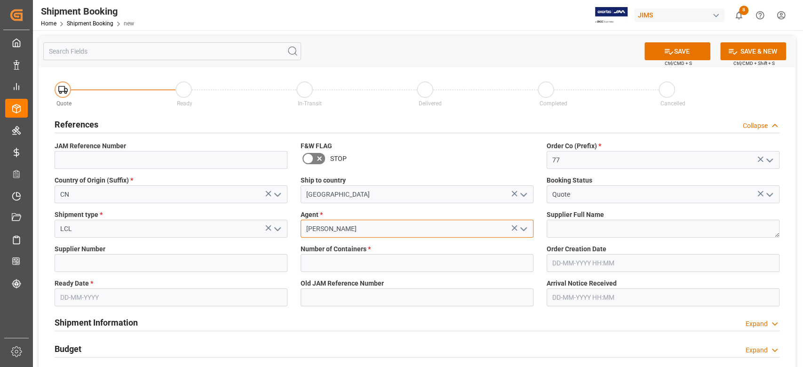
type input "[PERSON_NAME]"
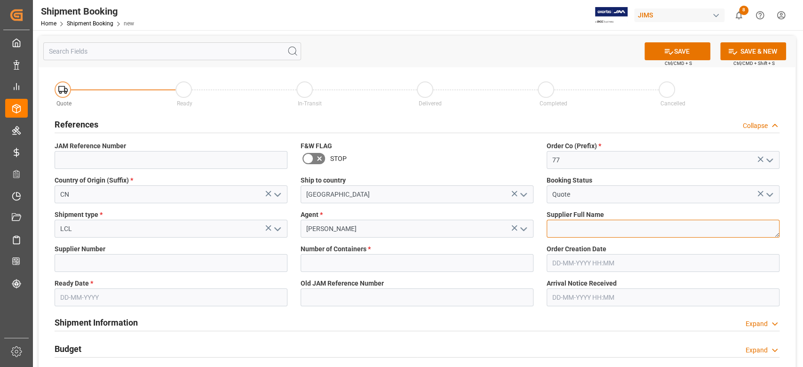
click at [579, 224] on textarea at bounding box center [663, 229] width 233 height 18
paste textarea "Protection Racket"
type textarea "Protection Racket"
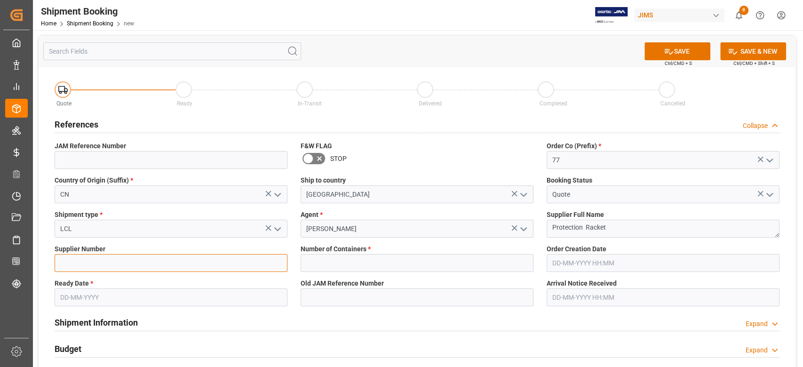
click at [148, 262] on input at bounding box center [171, 263] width 233 height 18
paste input "399748"
type input "399748"
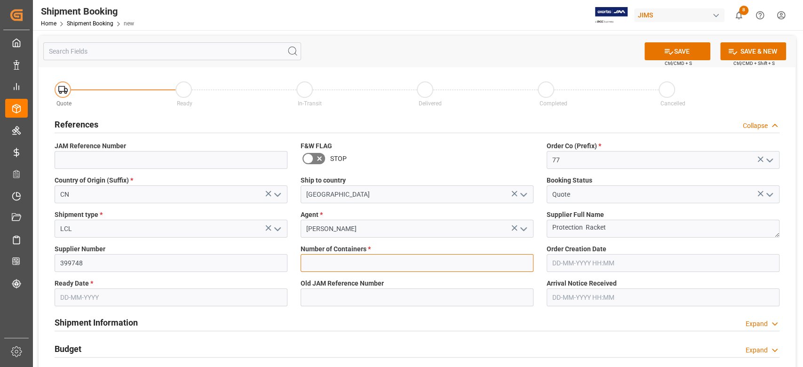
click at [376, 268] on input "text" at bounding box center [417, 263] width 233 height 18
type input "0"
click at [162, 299] on input "text" at bounding box center [171, 297] width 233 height 18
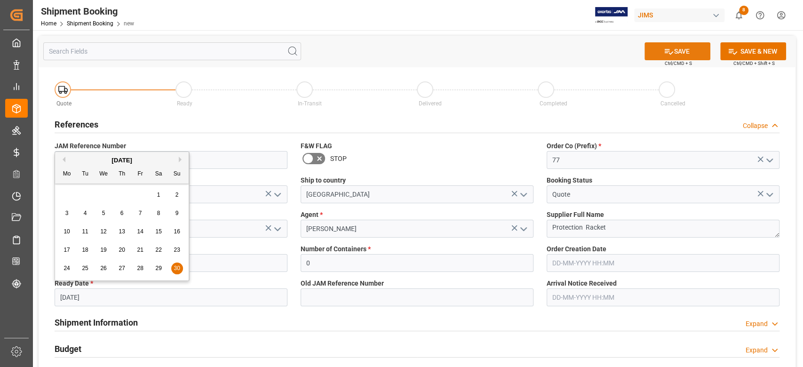
type input "30-11-2025"
click at [670, 48] on icon at bounding box center [669, 52] width 10 height 10
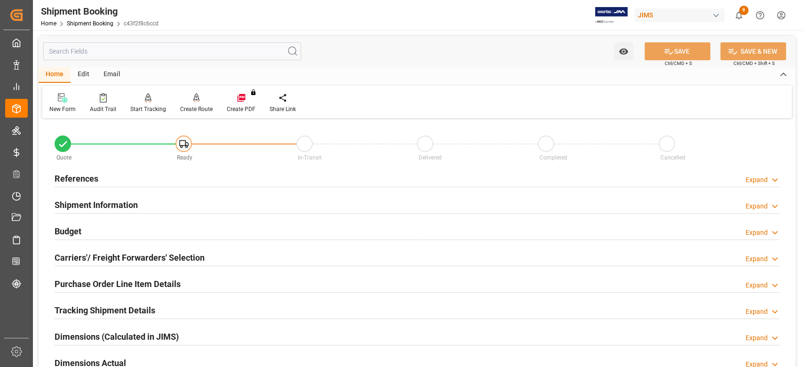
click at [71, 176] on h2 "References" at bounding box center [77, 178] width 44 height 13
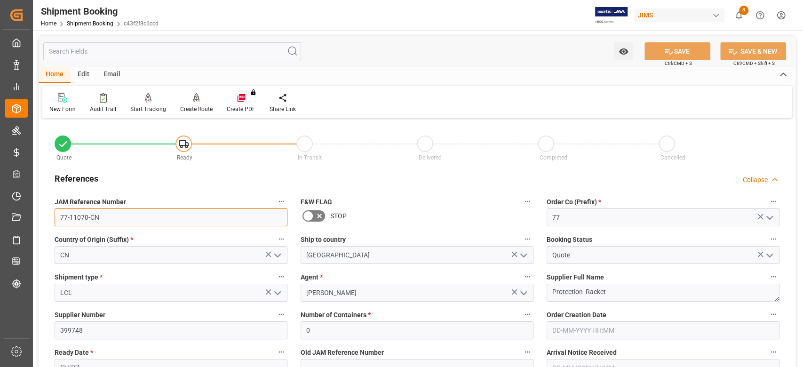
click at [120, 216] on input "77-11070-CN" at bounding box center [171, 217] width 233 height 18
click at [120, 213] on input "77-11070-CN" at bounding box center [171, 217] width 233 height 18
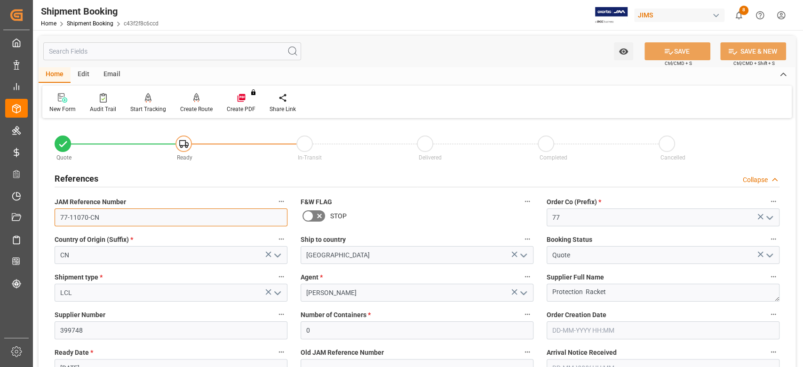
click at [120, 213] on input "77-11070-CN" at bounding box center [171, 217] width 233 height 18
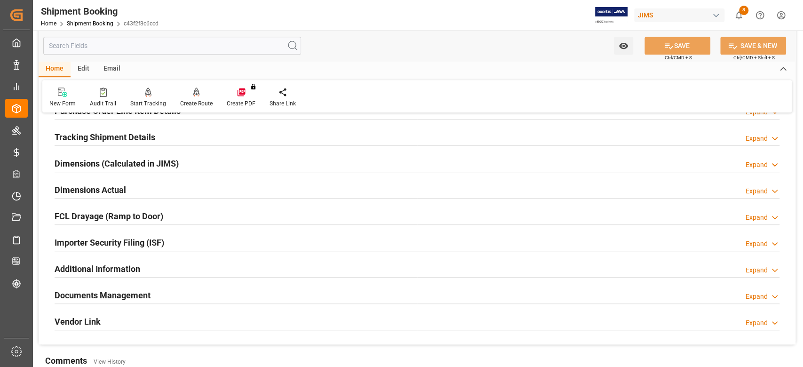
scroll to position [439, 0]
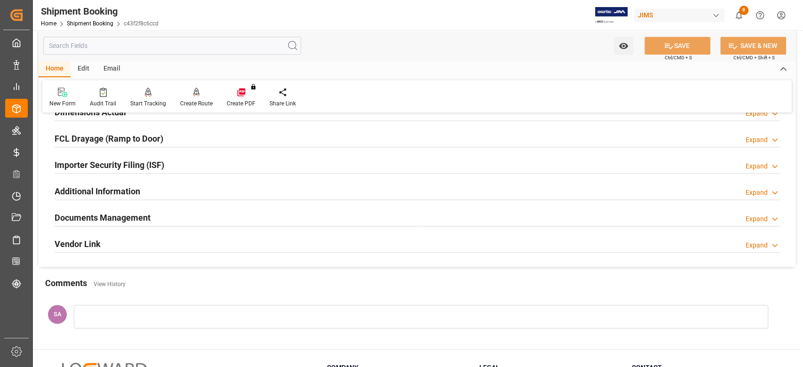
click at [147, 220] on h2 "Documents Management" at bounding box center [103, 217] width 96 height 13
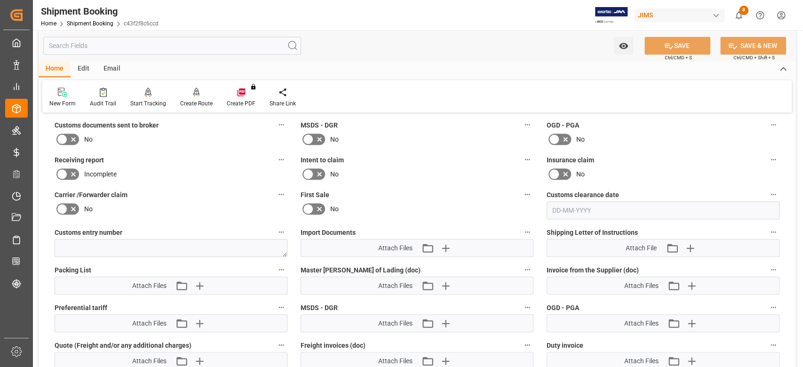
scroll to position [627, 0]
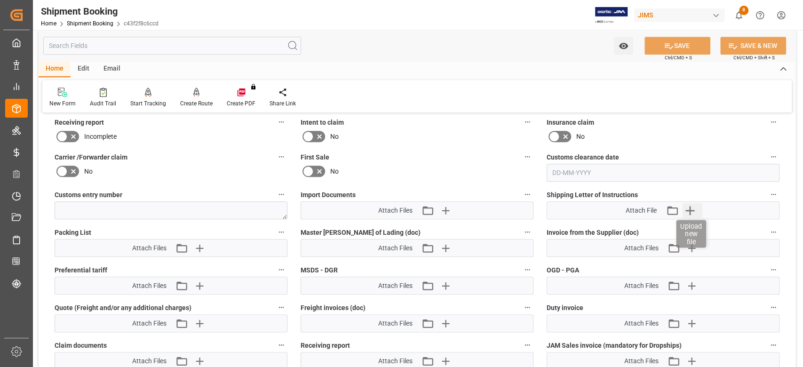
click at [689, 205] on icon "button" at bounding box center [689, 210] width 15 height 15
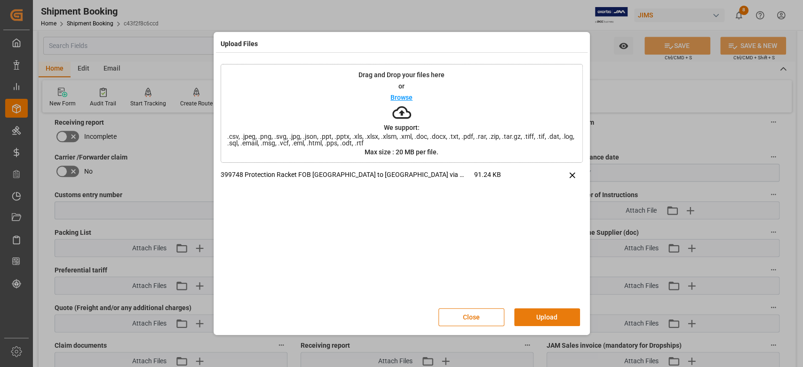
click at [556, 318] on button "Upload" at bounding box center [547, 317] width 66 height 18
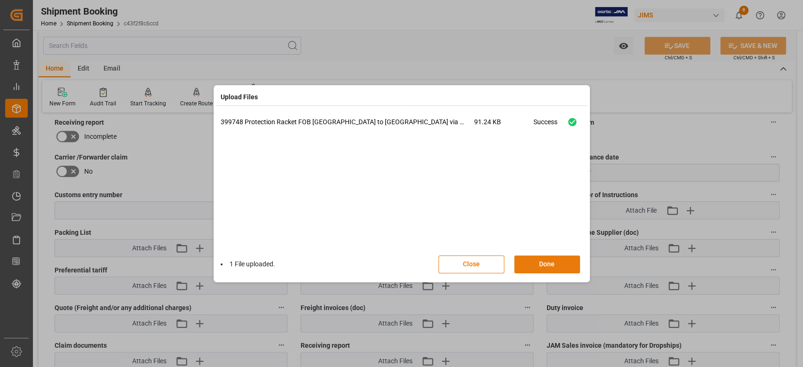
click at [550, 267] on button "Done" at bounding box center [547, 265] width 66 height 18
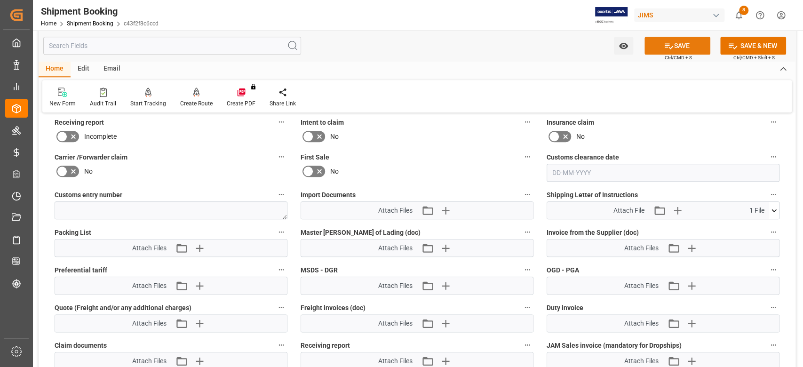
click at [664, 54] on button "SAVE" at bounding box center [678, 46] width 66 height 18
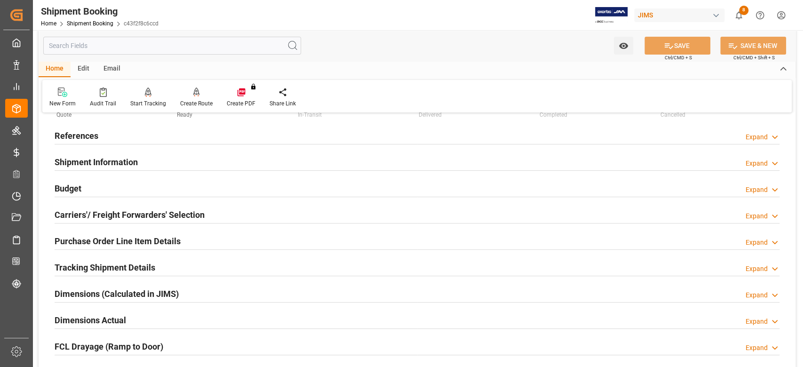
scroll to position [63, 0]
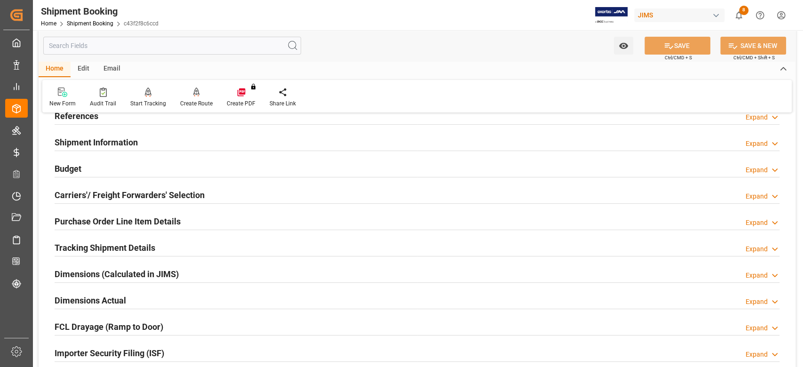
click at [94, 194] on h2 "Carriers'/ Freight Forwarders' Selection" at bounding box center [130, 195] width 150 height 13
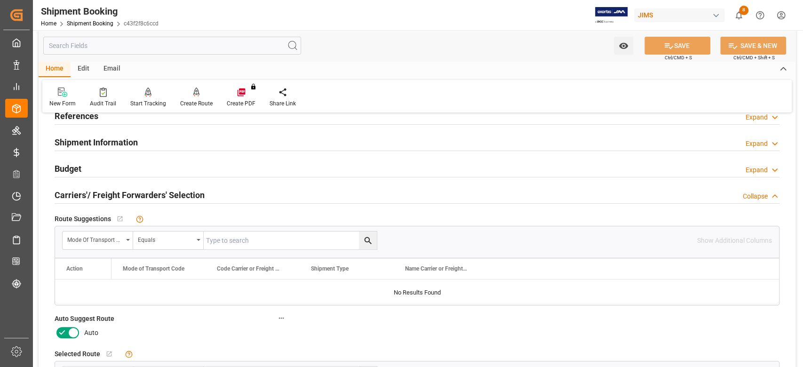
click at [76, 332] on icon at bounding box center [73, 332] width 11 height 11
click at [0, 0] on input "checkbox" at bounding box center [0, 0] width 0 height 0
click at [655, 51] on button "SAVE" at bounding box center [678, 46] width 66 height 18
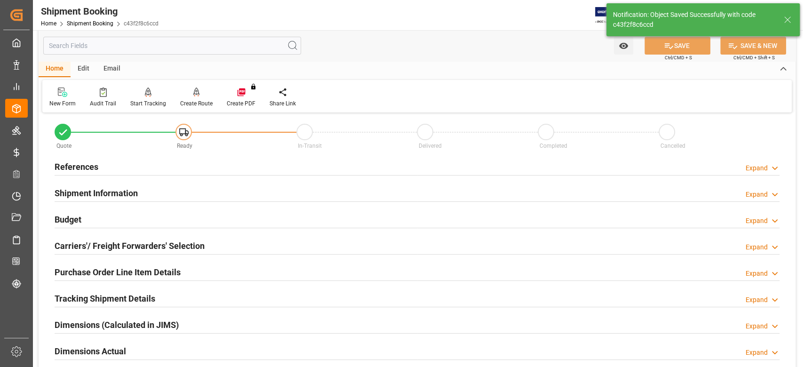
scroll to position [0, 0]
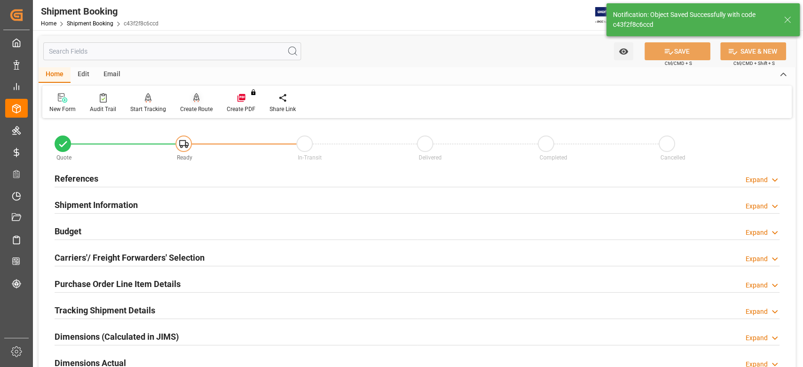
click at [191, 109] on div "Create Route" at bounding box center [196, 109] width 32 height 8
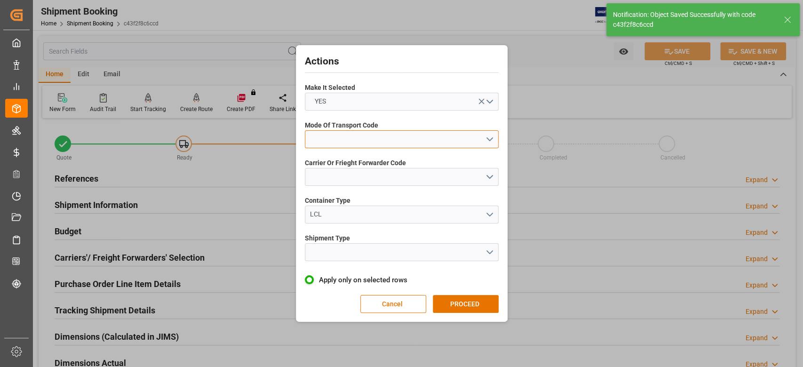
click at [348, 136] on button "open menu" at bounding box center [402, 139] width 194 height 18
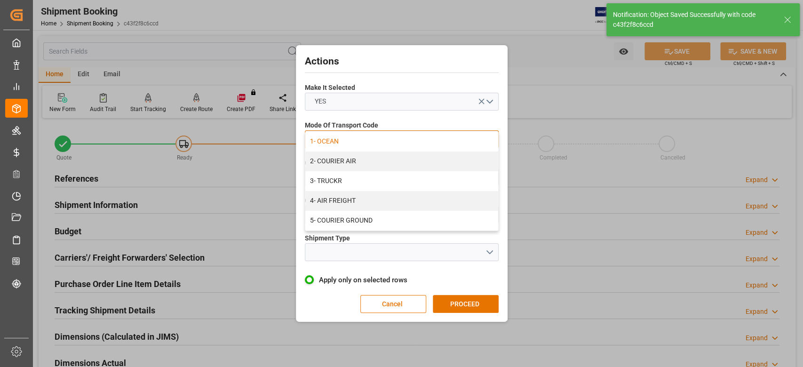
click at [349, 143] on div "1- OCEAN" at bounding box center [401, 142] width 193 height 20
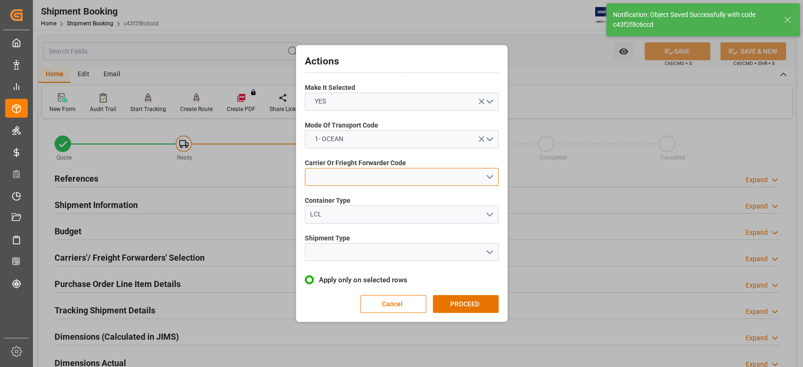
click at [352, 179] on button "open menu" at bounding box center [402, 177] width 194 height 18
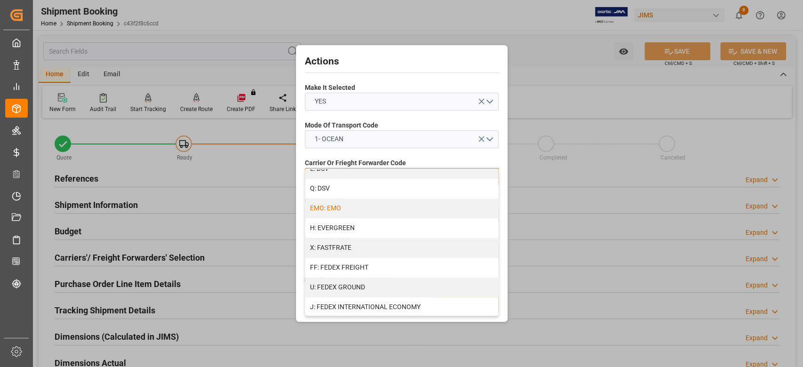
scroll to position [125, 0]
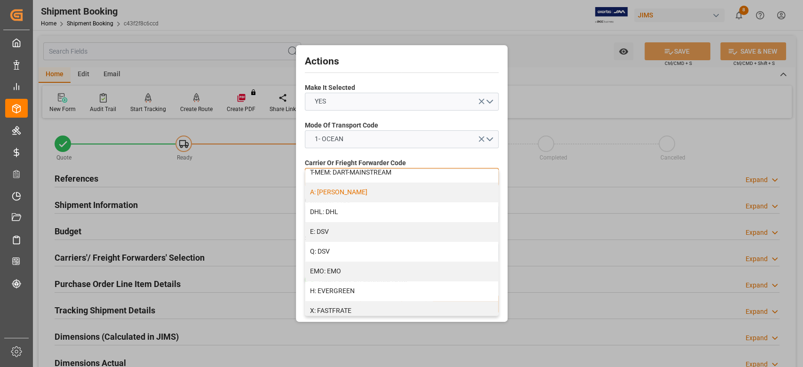
click at [348, 192] on div "A: [PERSON_NAME]" at bounding box center [401, 193] width 193 height 20
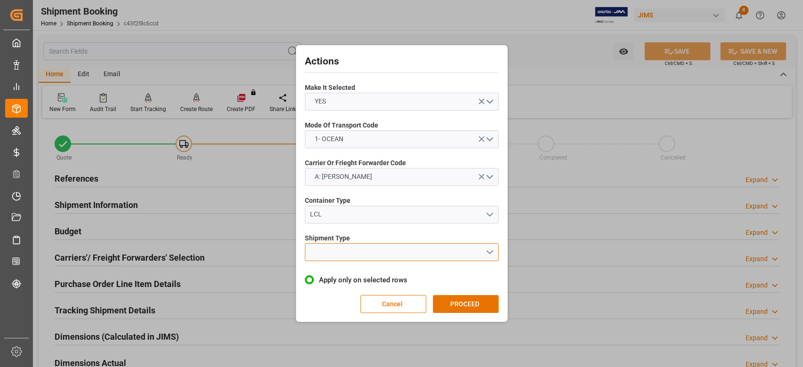
click at [352, 247] on button "open menu" at bounding box center [402, 252] width 194 height 18
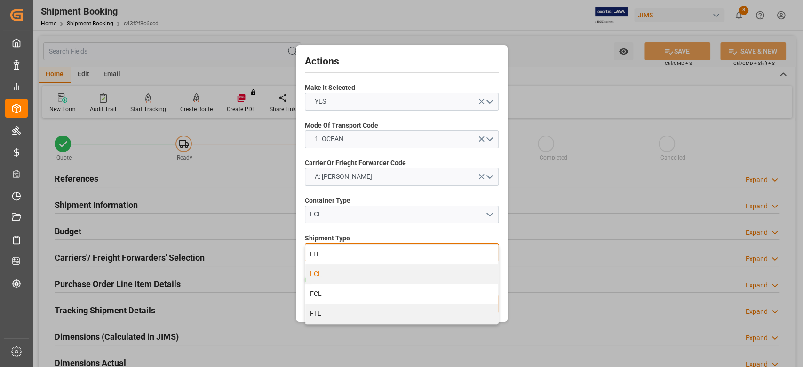
click at [352, 272] on div "LCL" at bounding box center [401, 274] width 193 height 20
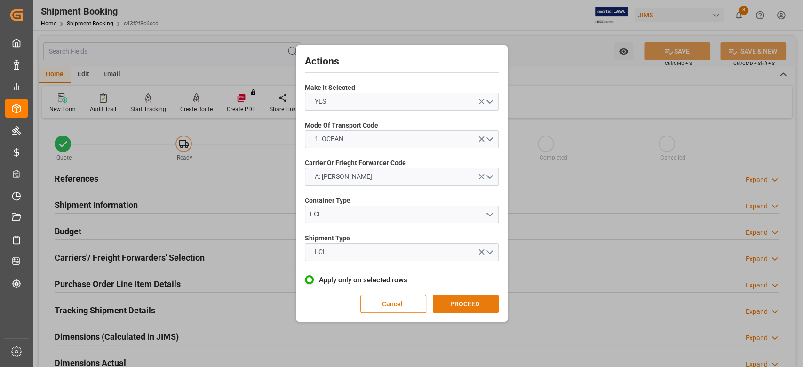
click at [454, 303] on button "PROCEED" at bounding box center [466, 304] width 66 height 18
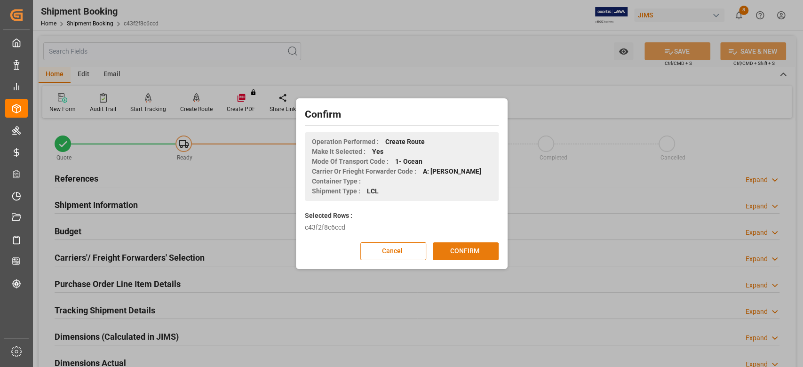
click at [454, 254] on button "CONFIRM" at bounding box center [466, 251] width 66 height 18
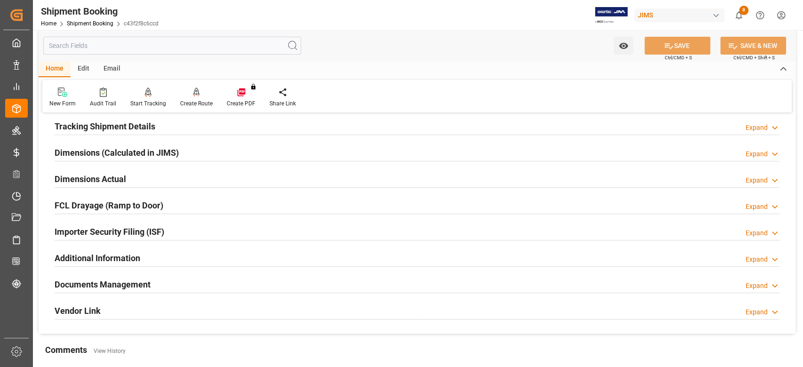
scroll to position [188, 0]
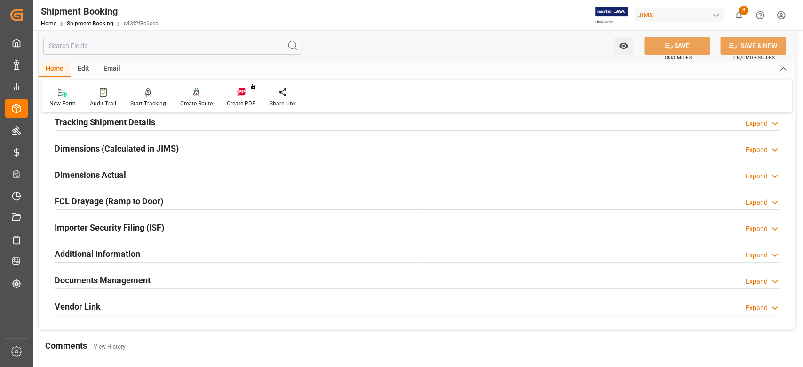
click at [79, 122] on h2 "Tracking Shipment Details" at bounding box center [105, 122] width 101 height 13
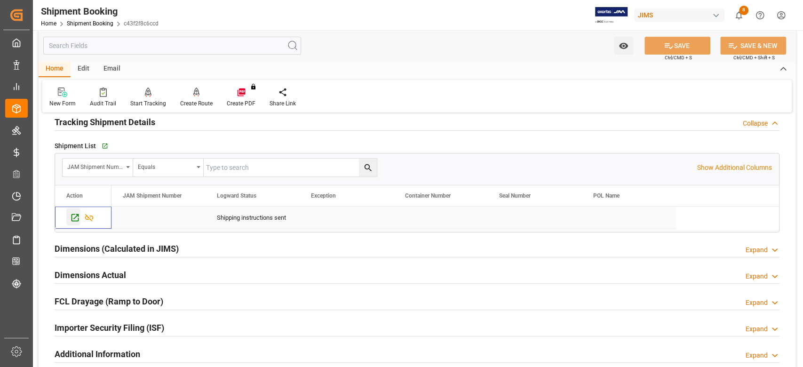
click at [75, 216] on icon "Press SPACE to select this row." at bounding box center [76, 218] width 8 height 8
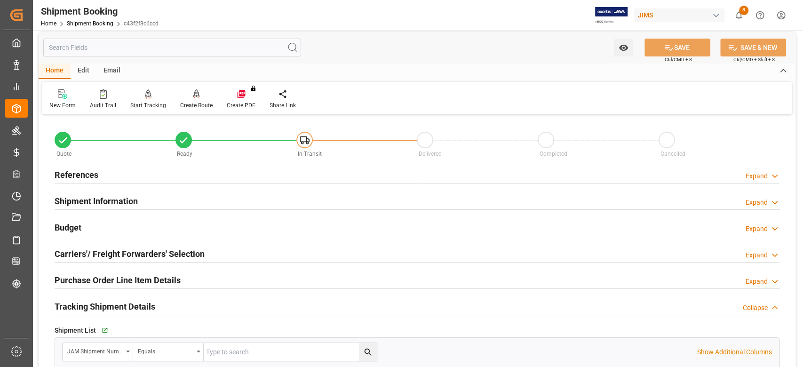
scroll to position [0, 0]
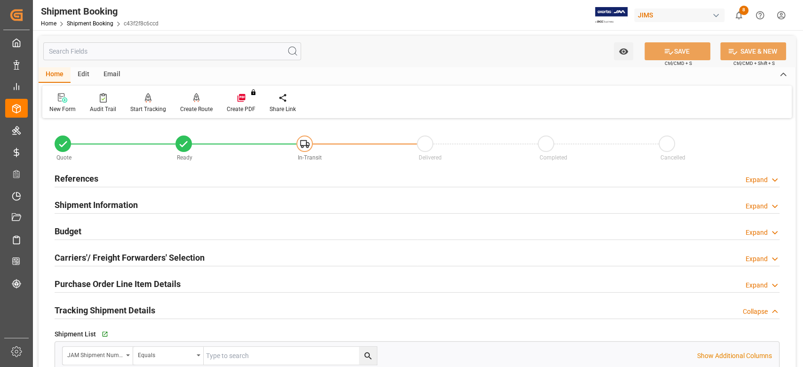
click at [90, 179] on h2 "References" at bounding box center [77, 178] width 44 height 13
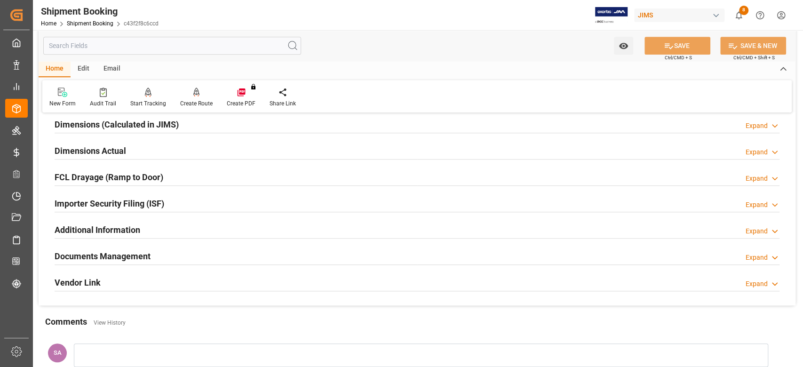
scroll to position [502, 0]
click at [151, 252] on div "Documents Management Expand" at bounding box center [417, 255] width 725 height 18
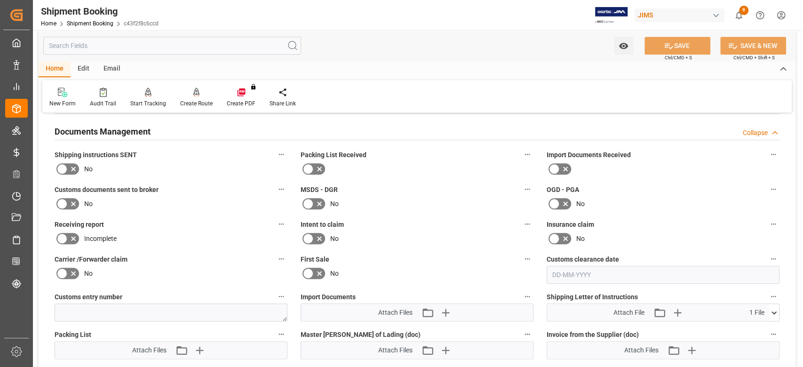
scroll to position [627, 0]
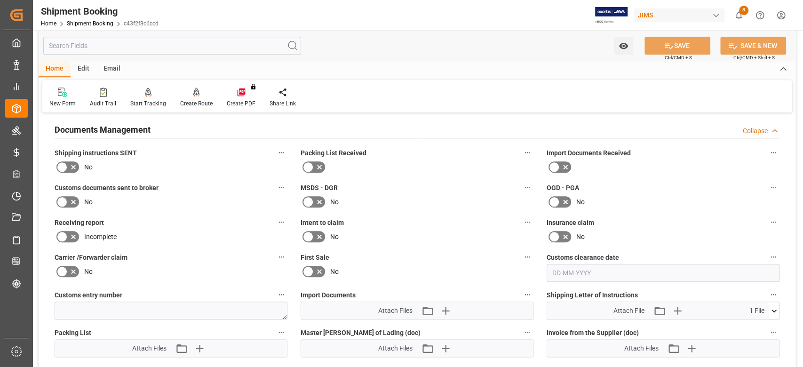
click at [63, 168] on icon at bounding box center [61, 166] width 11 height 11
click at [0, 0] on input "checkbox" at bounding box center [0, 0] width 0 height 0
click at [665, 47] on icon at bounding box center [669, 46] width 10 height 10
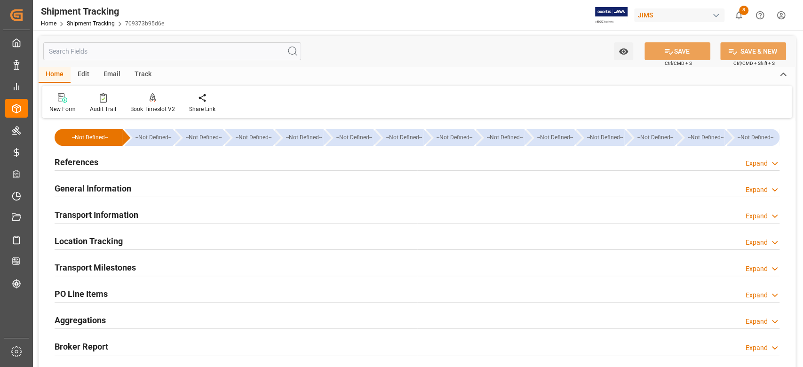
click at [127, 267] on h2 "Transport Milestones" at bounding box center [95, 267] width 81 height 13
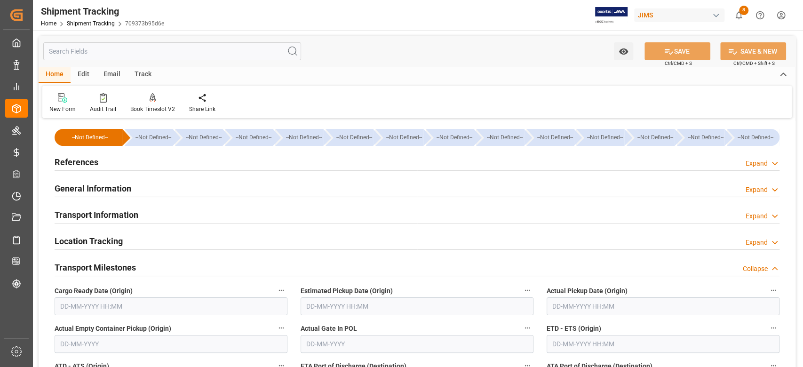
click at [183, 300] on input "text" at bounding box center [171, 306] width 233 height 18
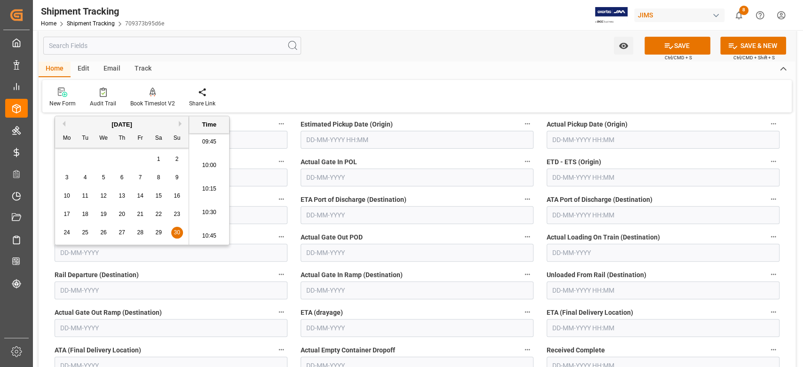
scroll to position [188, 0]
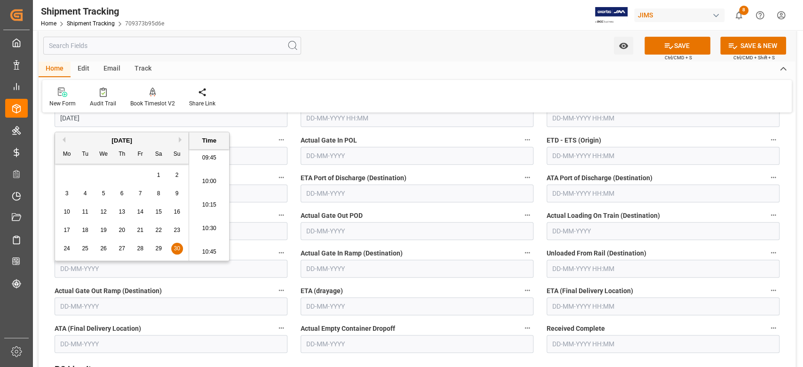
click at [603, 310] on input "text" at bounding box center [663, 306] width 233 height 18
type input "[DATE] 00:00"
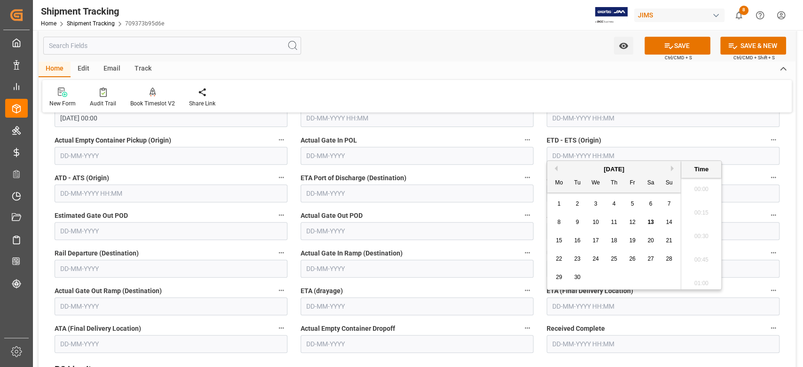
scroll to position [920, 0]
click at [687, 43] on button "SAVE" at bounding box center [678, 46] width 66 height 18
type input "[DATE] 00:00"
